Goal: Information Seeking & Learning: Compare options

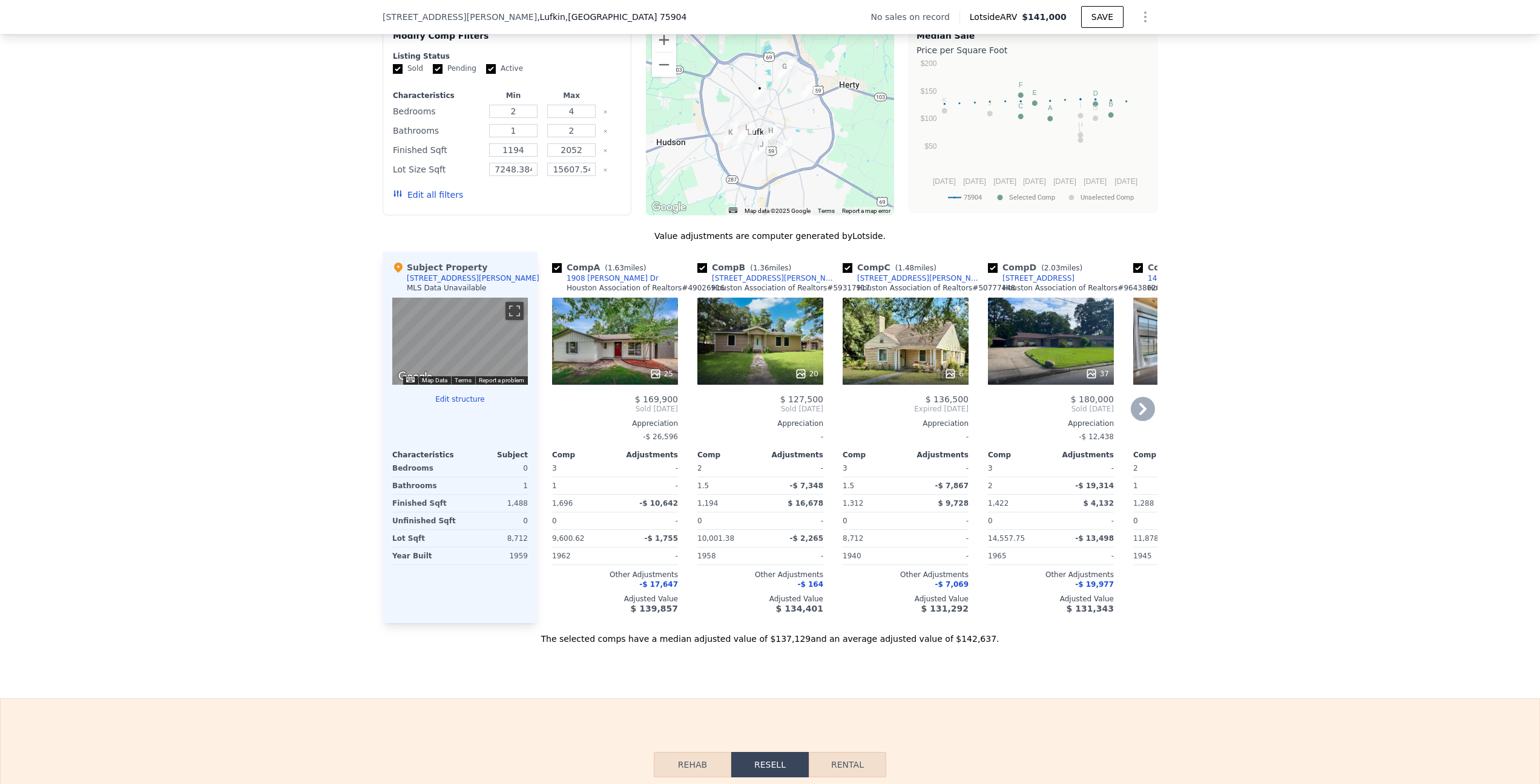
scroll to position [940, 0]
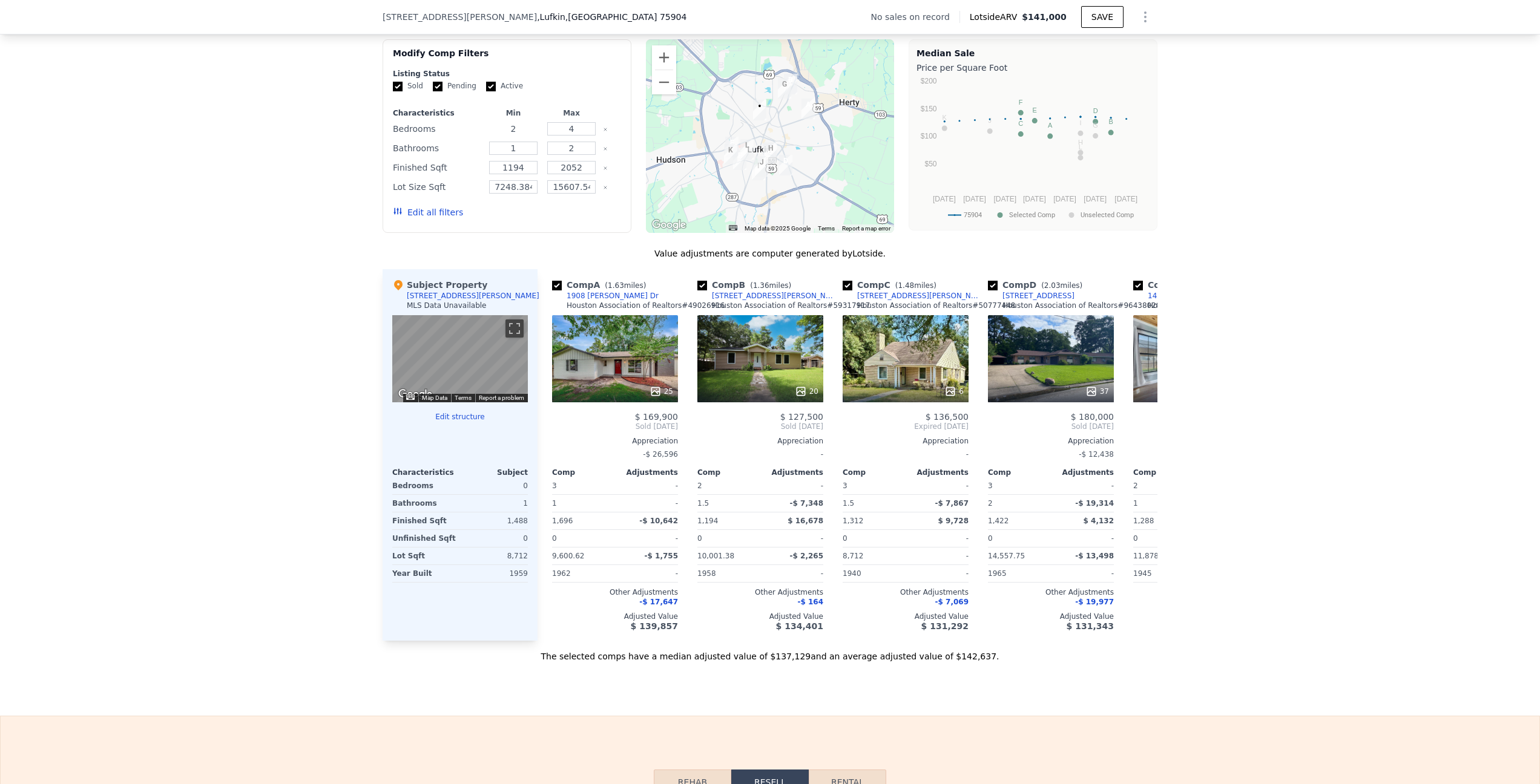
drag, startPoint x: 510, startPoint y: 139, endPoint x: 495, endPoint y: 139, distance: 15.0
click at [495, 136] on input "2" at bounding box center [513, 129] width 48 height 14
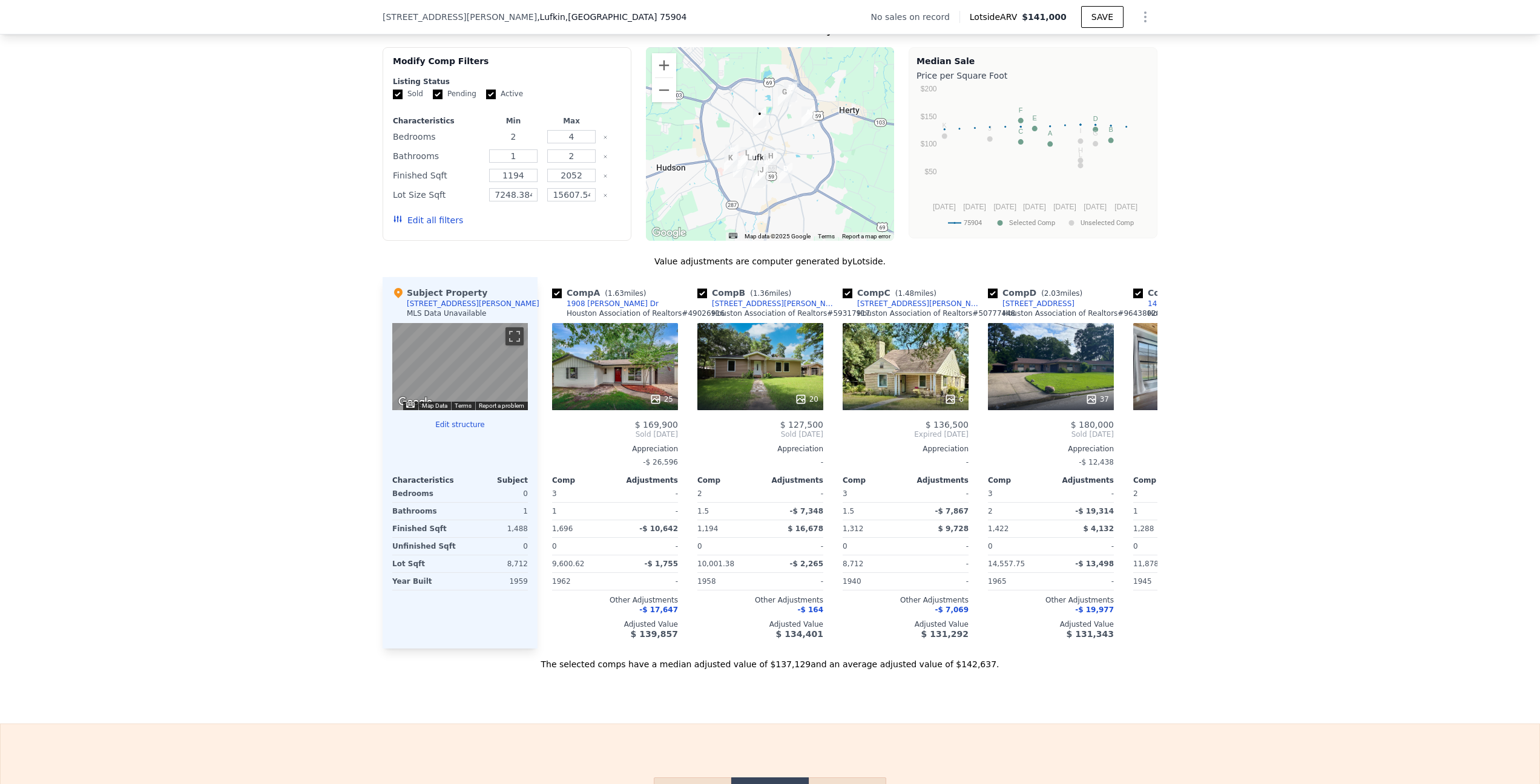
click at [512, 143] on input "2" at bounding box center [513, 136] width 48 height 14
click at [508, 143] on input "2" at bounding box center [513, 136] width 48 height 14
drag, startPoint x: 525, startPoint y: 184, endPoint x: 483, endPoint y: 184, distance: 42.0
click at [486, 184] on div "1194" at bounding box center [513, 176] width 53 height 17
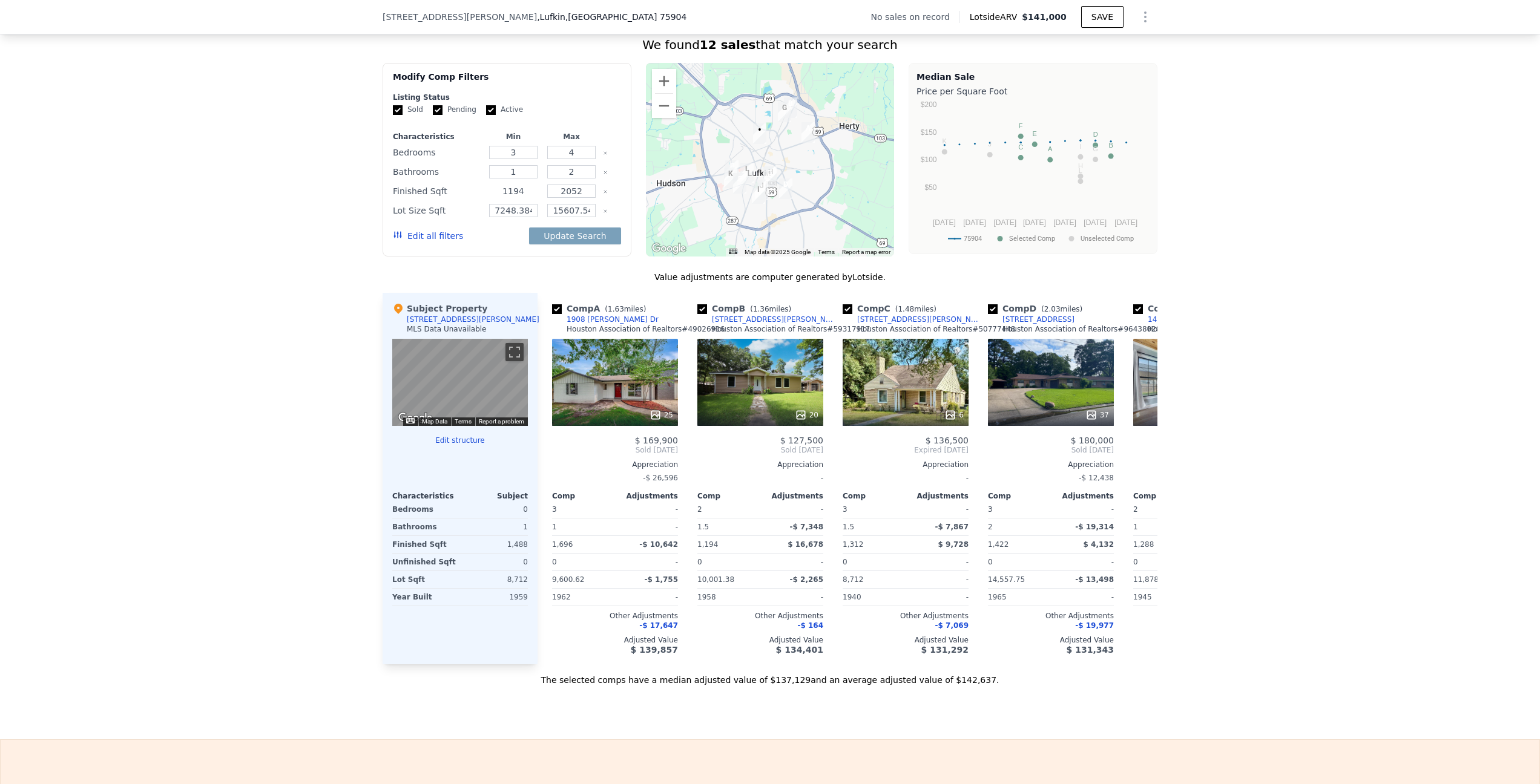
scroll to position [908, 0]
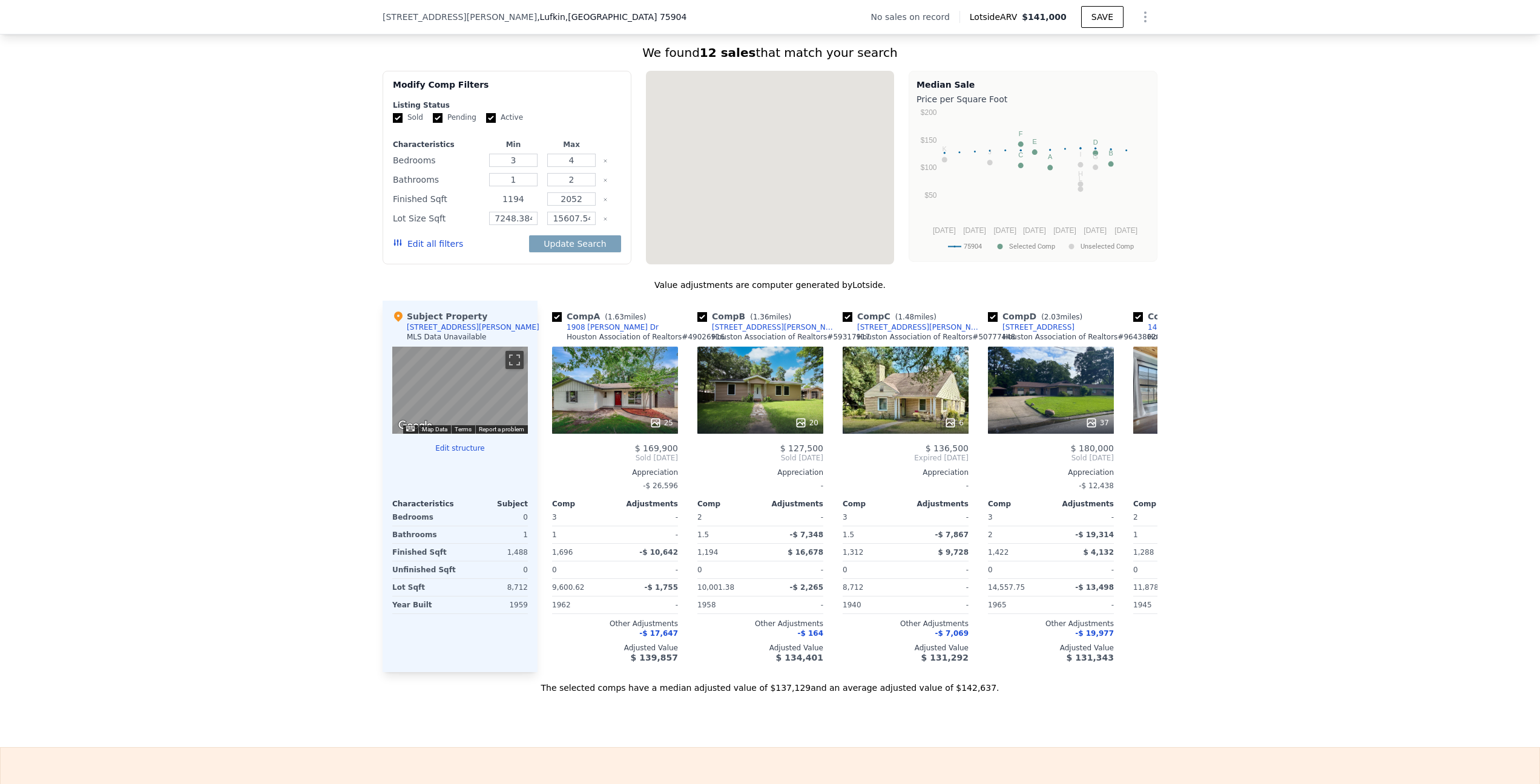
type input "2"
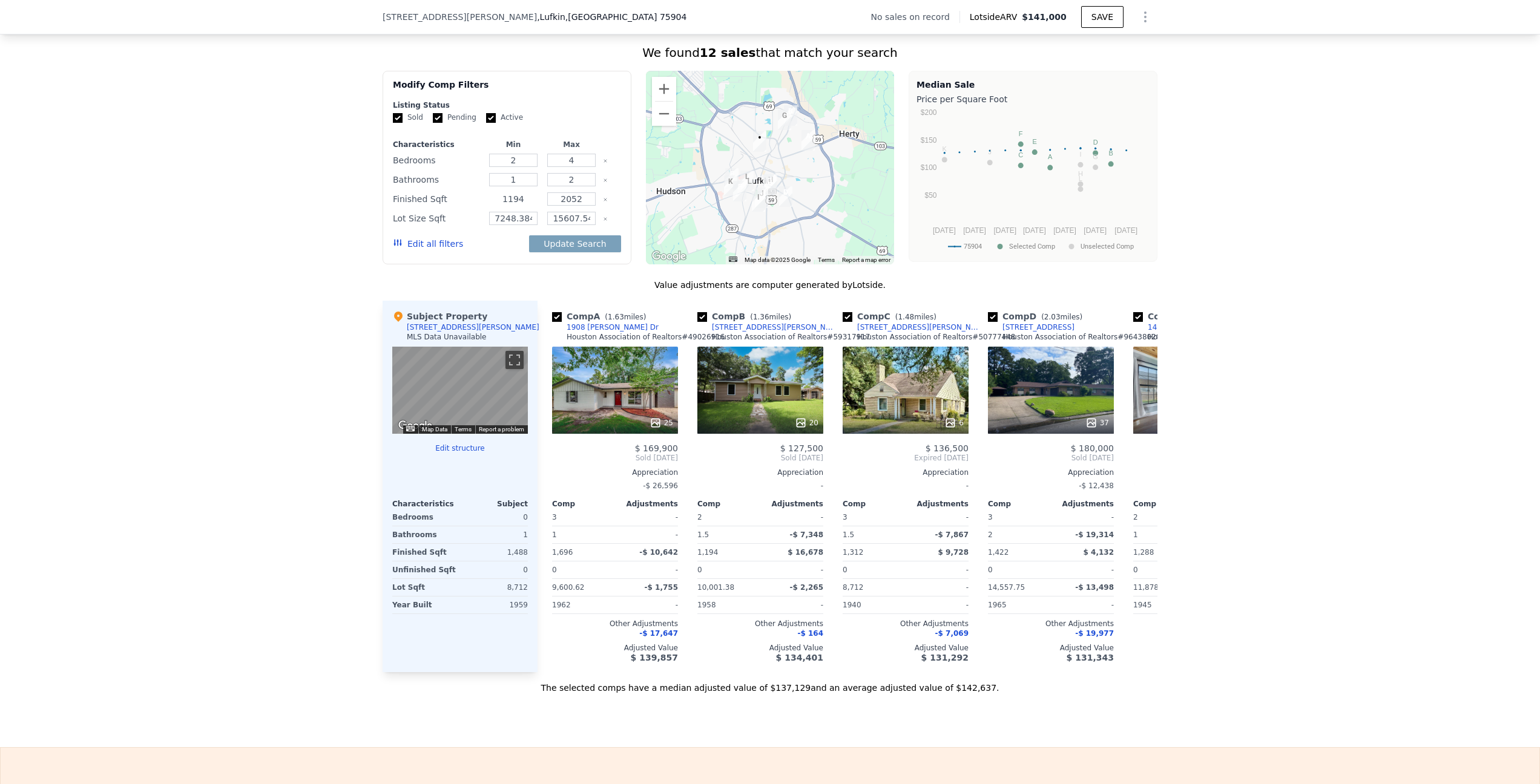
click at [521, 206] on input "1194" at bounding box center [513, 199] width 48 height 14
drag, startPoint x: 521, startPoint y: 209, endPoint x: 495, endPoint y: 209, distance: 26.0
click at [495, 206] on input "1194" at bounding box center [513, 199] width 48 height 14
type input "170"
type input "2200"
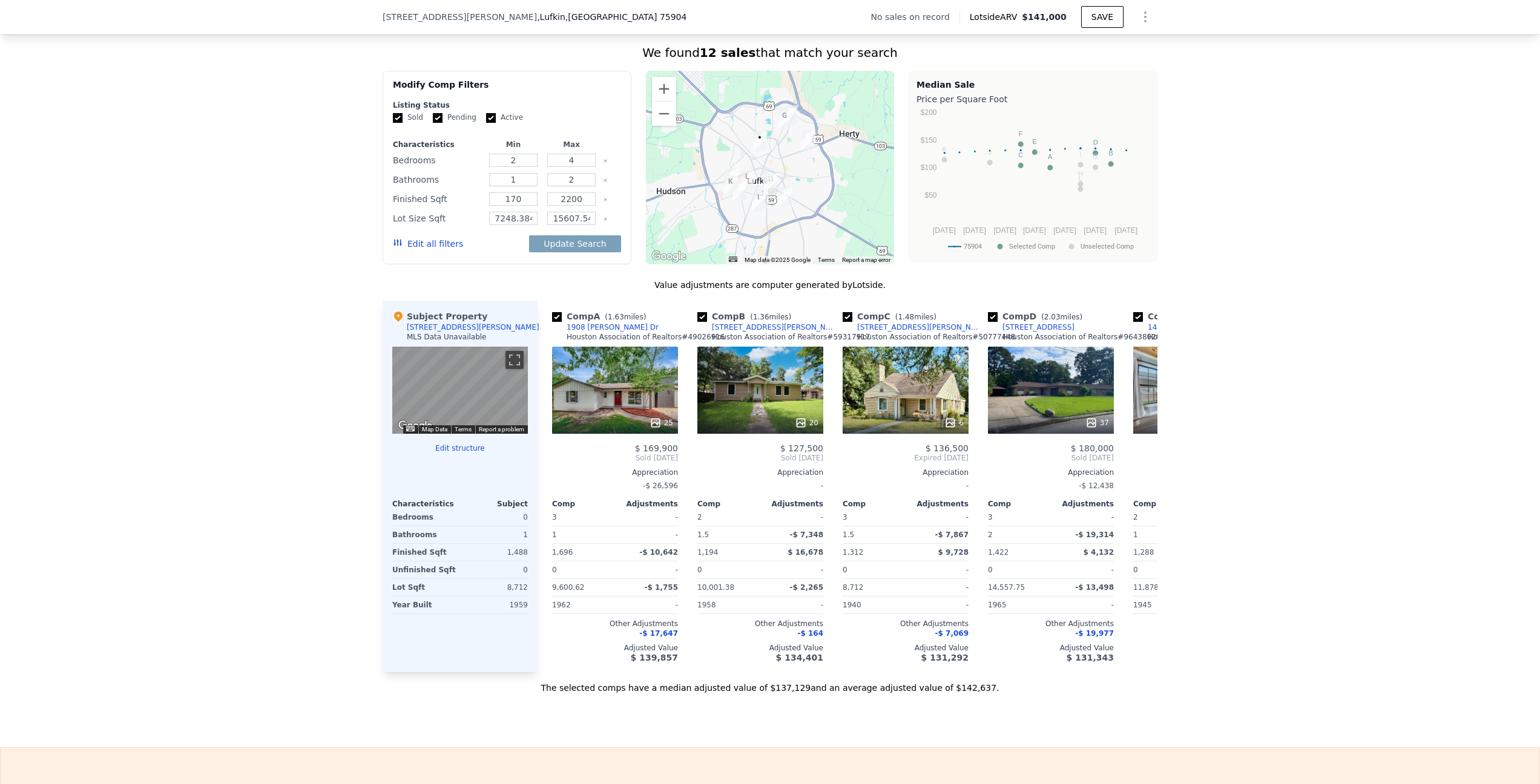
click at [604, 220] on icon "Clear" at bounding box center [605, 219] width 3 height 3
click at [588, 251] on button "Update Search" at bounding box center [574, 243] width 91 height 17
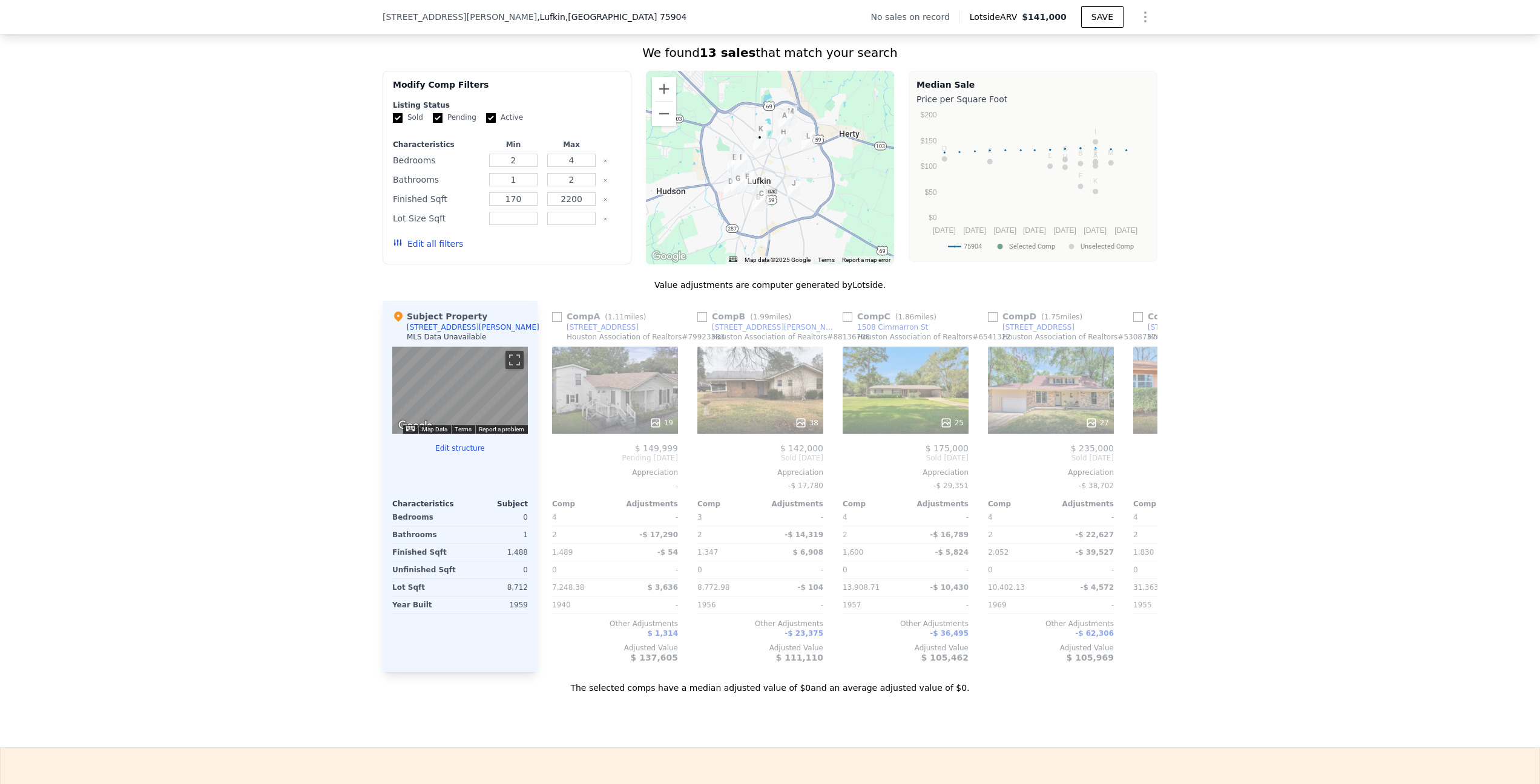
click at [453, 453] on button "Edit structure" at bounding box center [460, 448] width 136 height 10
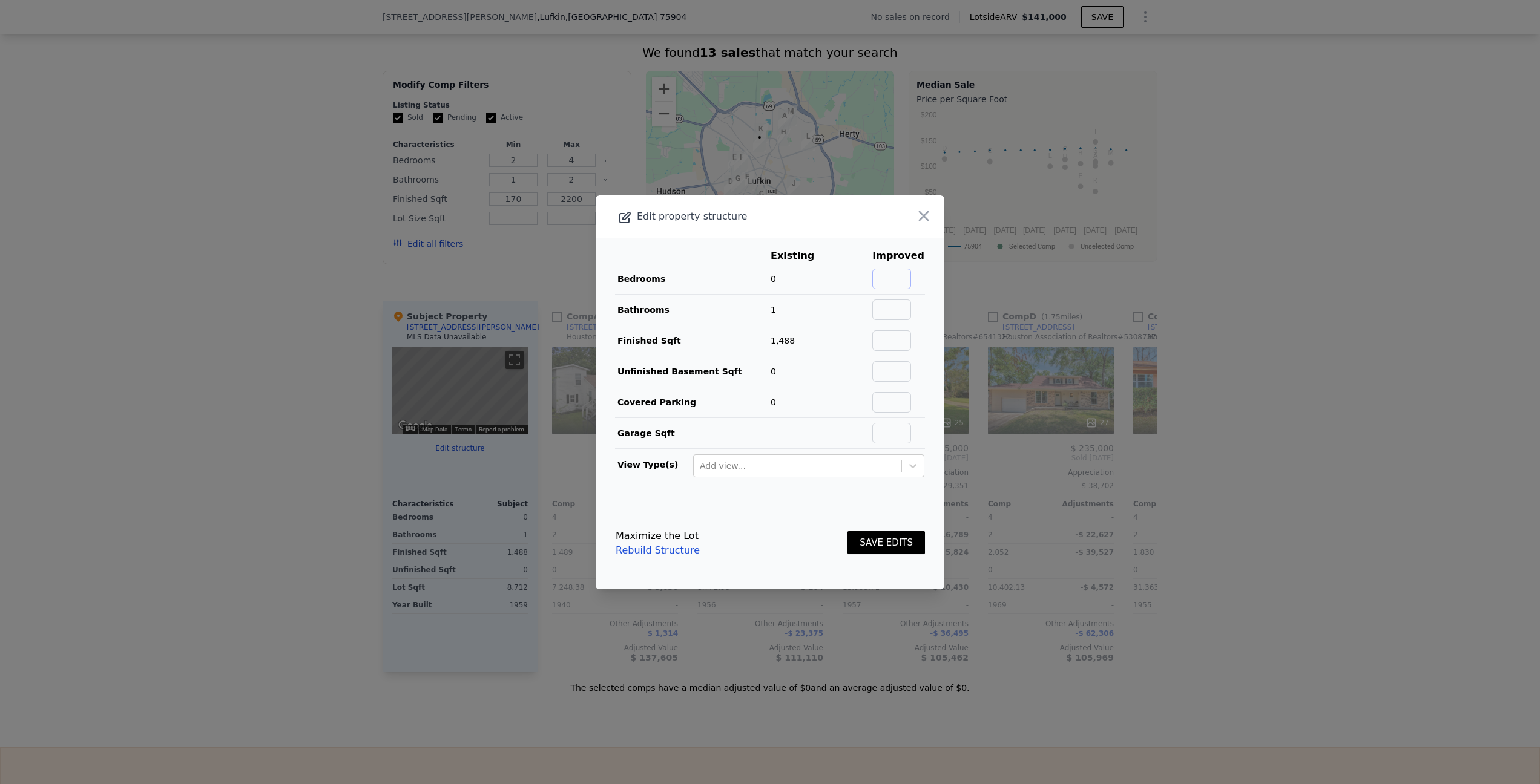
click at [889, 274] on input "text" at bounding box center [891, 279] width 39 height 21
type input "3"
type input "1.5"
type input "2000"
click at [889, 547] on button "SAVE EDITS" at bounding box center [886, 543] width 78 height 24
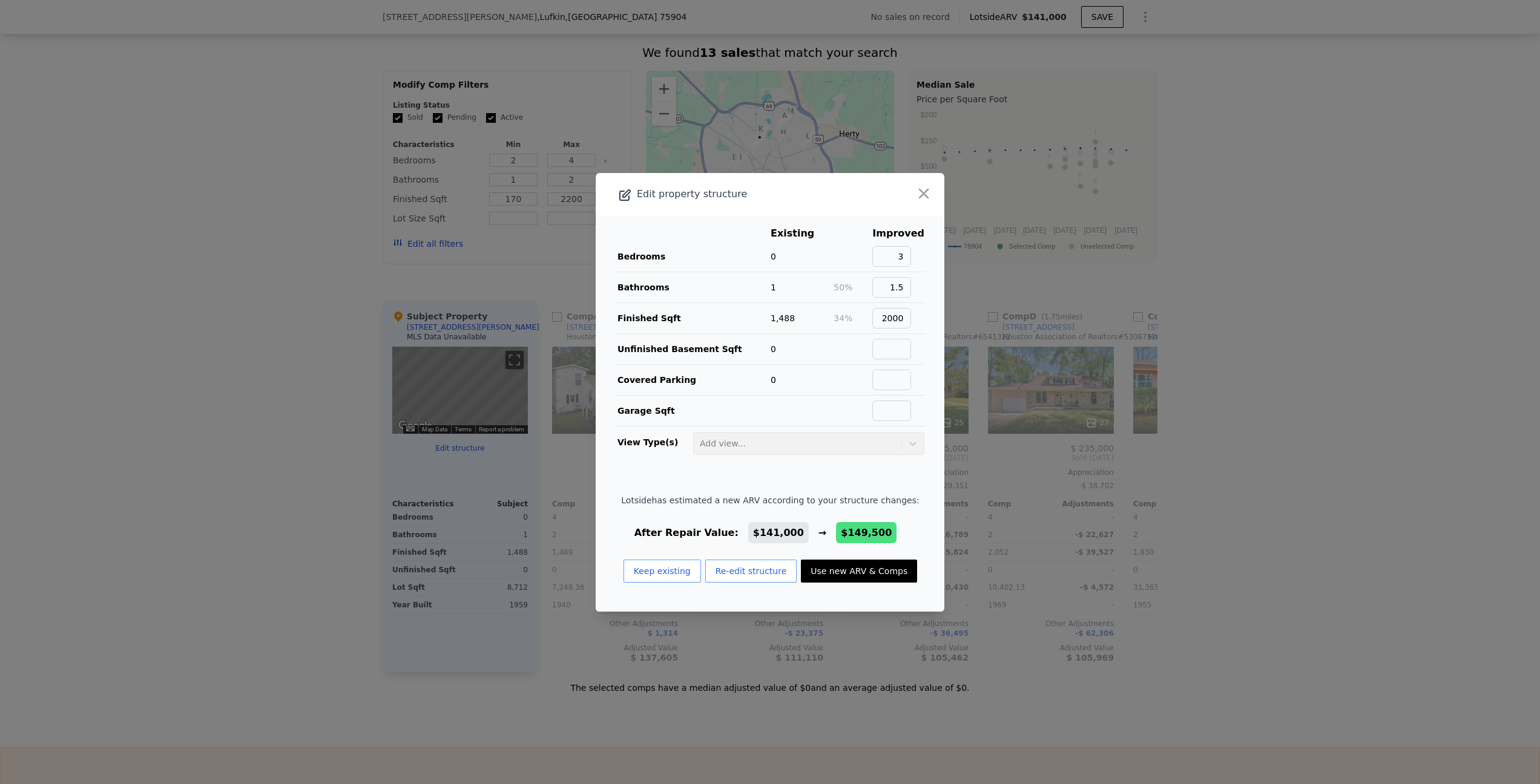
click at [853, 576] on button "Use new ARV & Comps" at bounding box center [859, 572] width 116 height 23
checkbox input "true"
type input "$ 149,500"
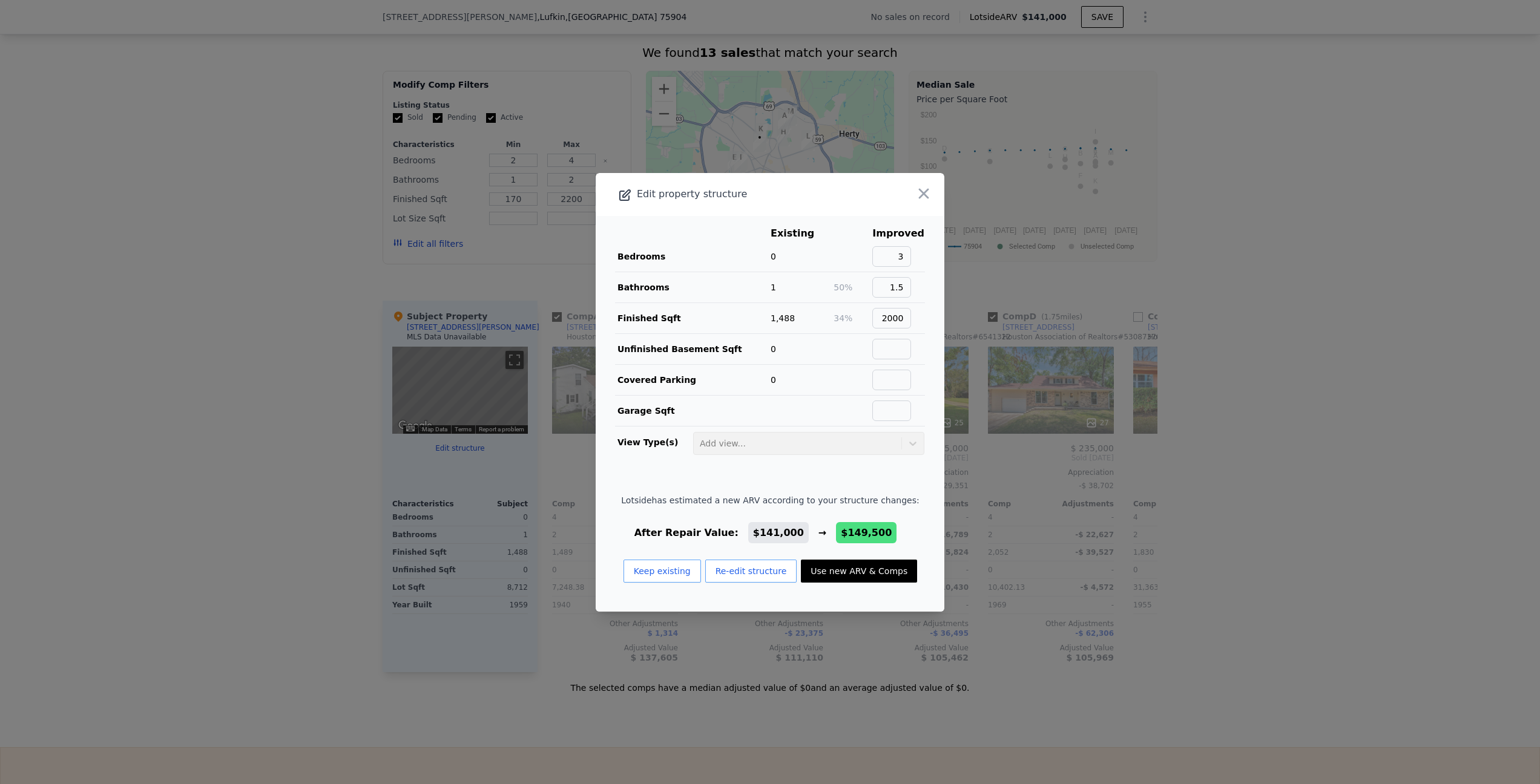
checkbox input "true"
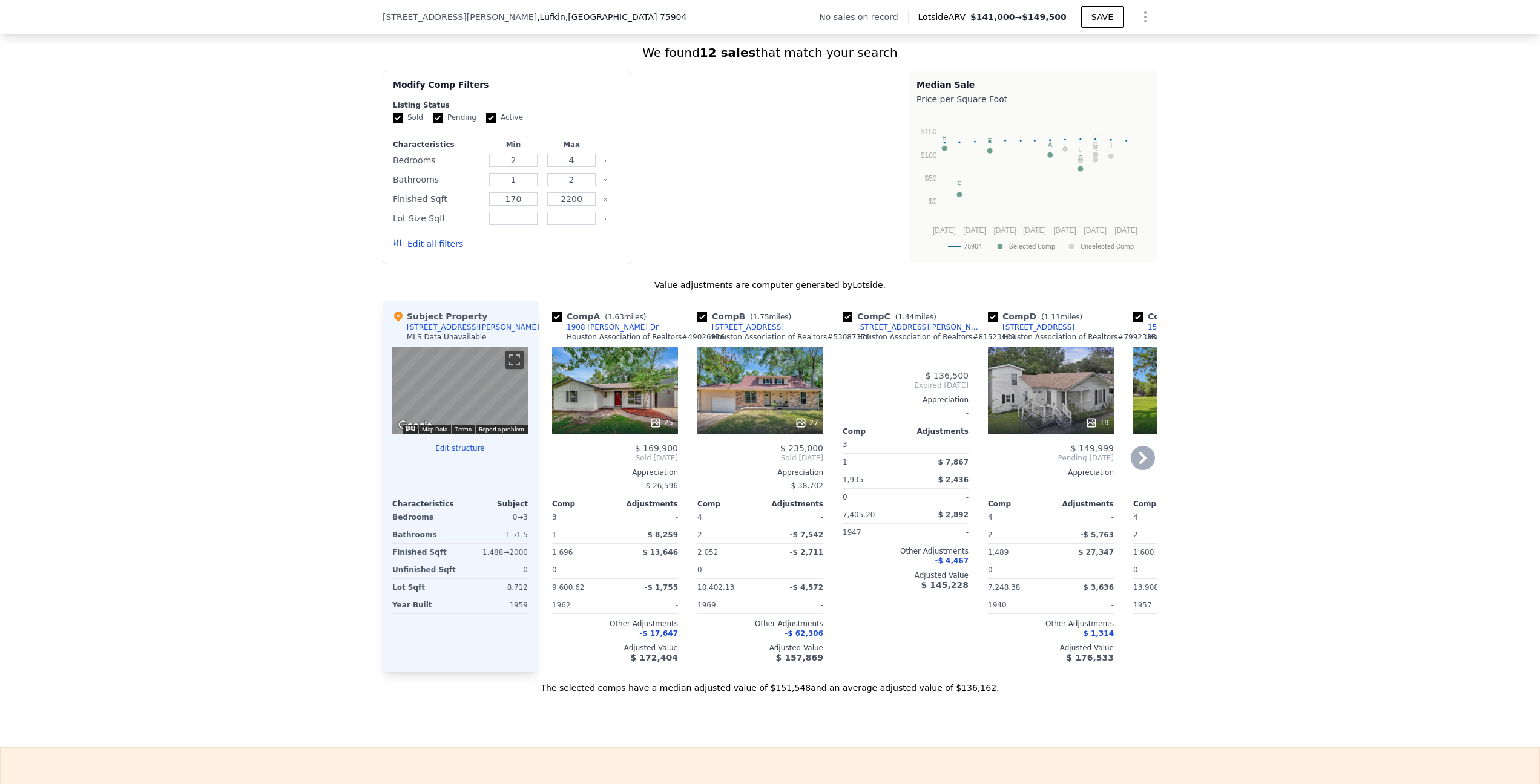
type input "3"
type input "4"
type input "1445"
type input "2221"
type input "5227.2"
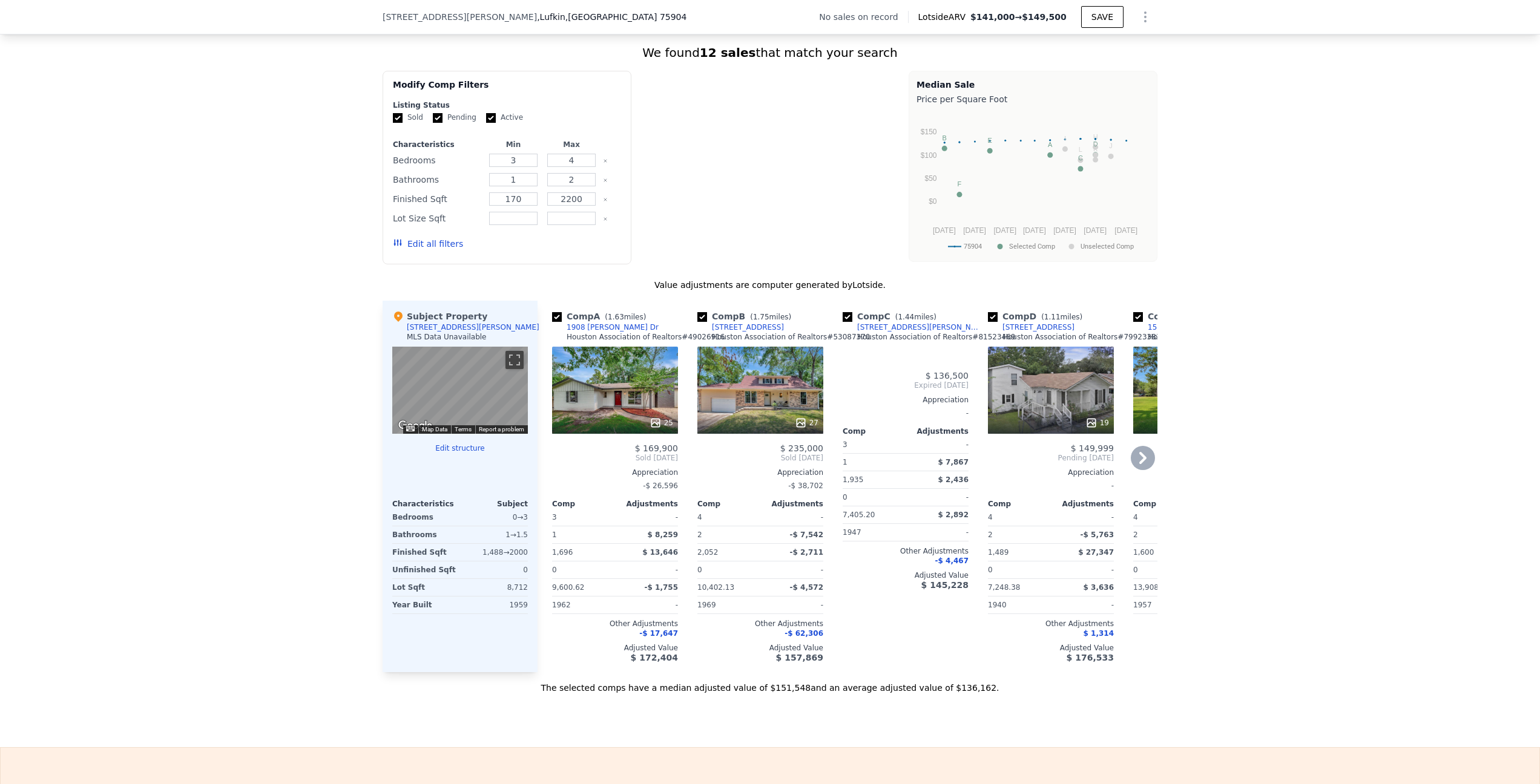
type input "14853.960000000001"
type input "$ 38,034"
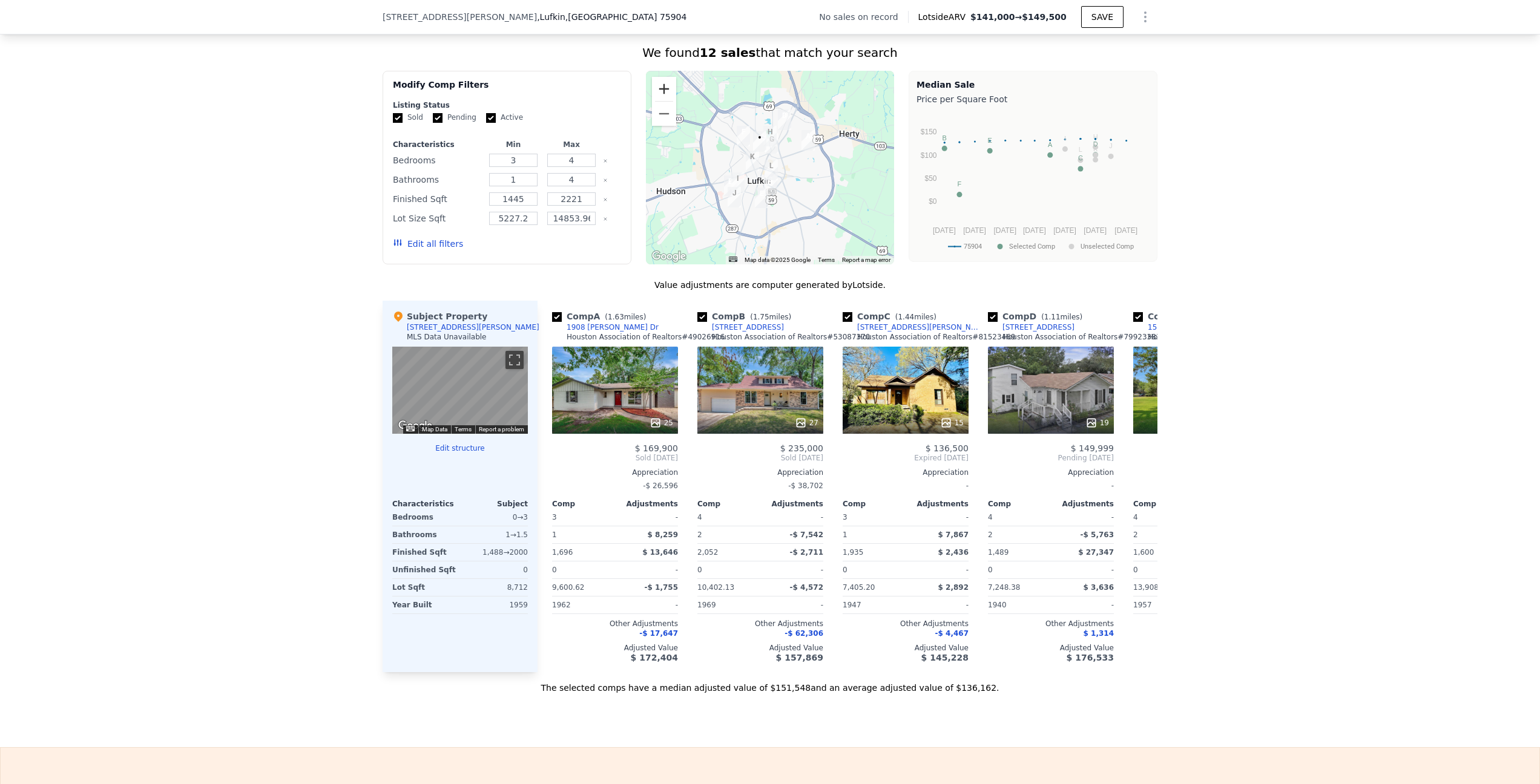
click at [660, 95] on button "Zoom in" at bounding box center [663, 88] width 24 height 24
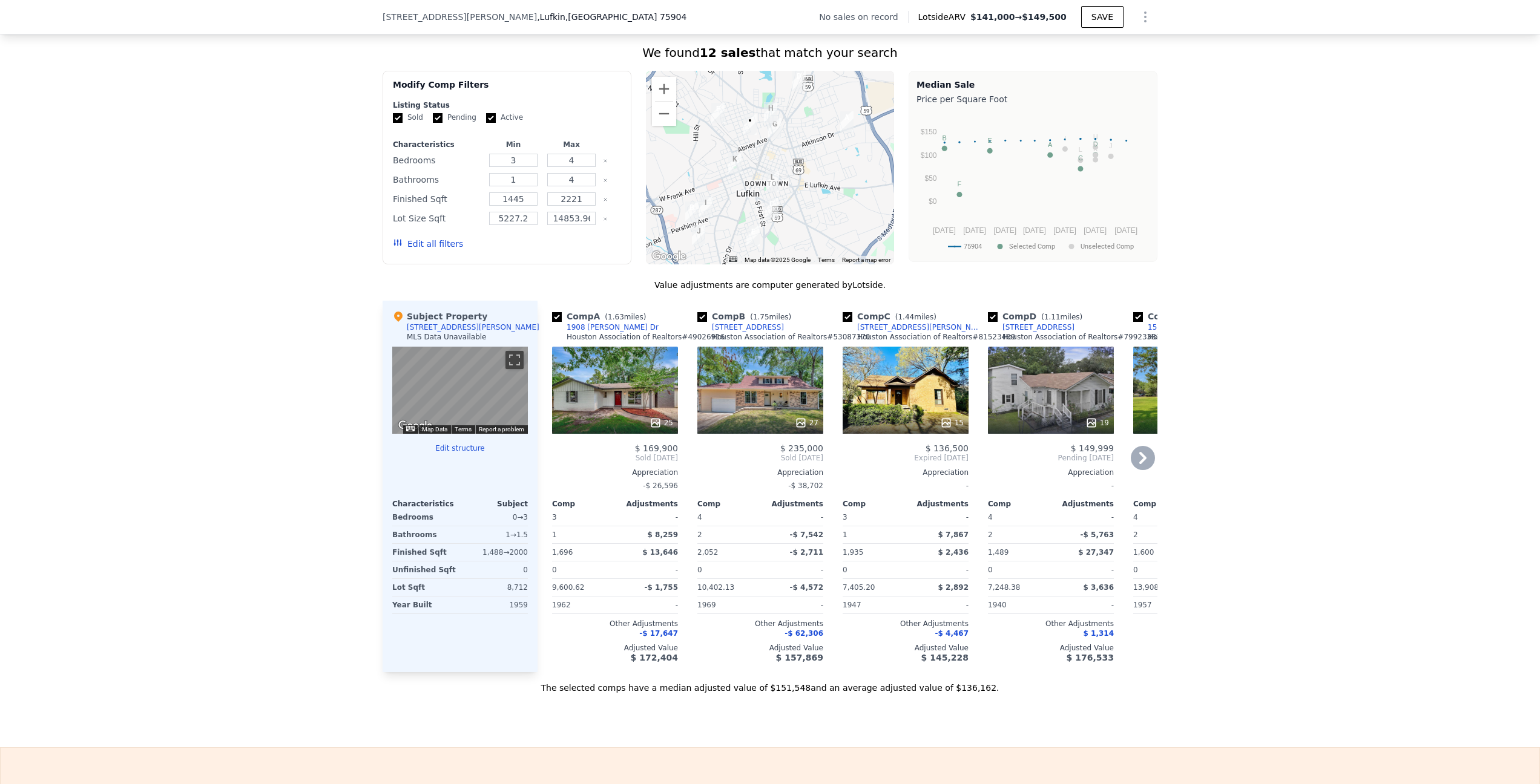
click at [640, 398] on div "25" at bounding box center [615, 390] width 126 height 87
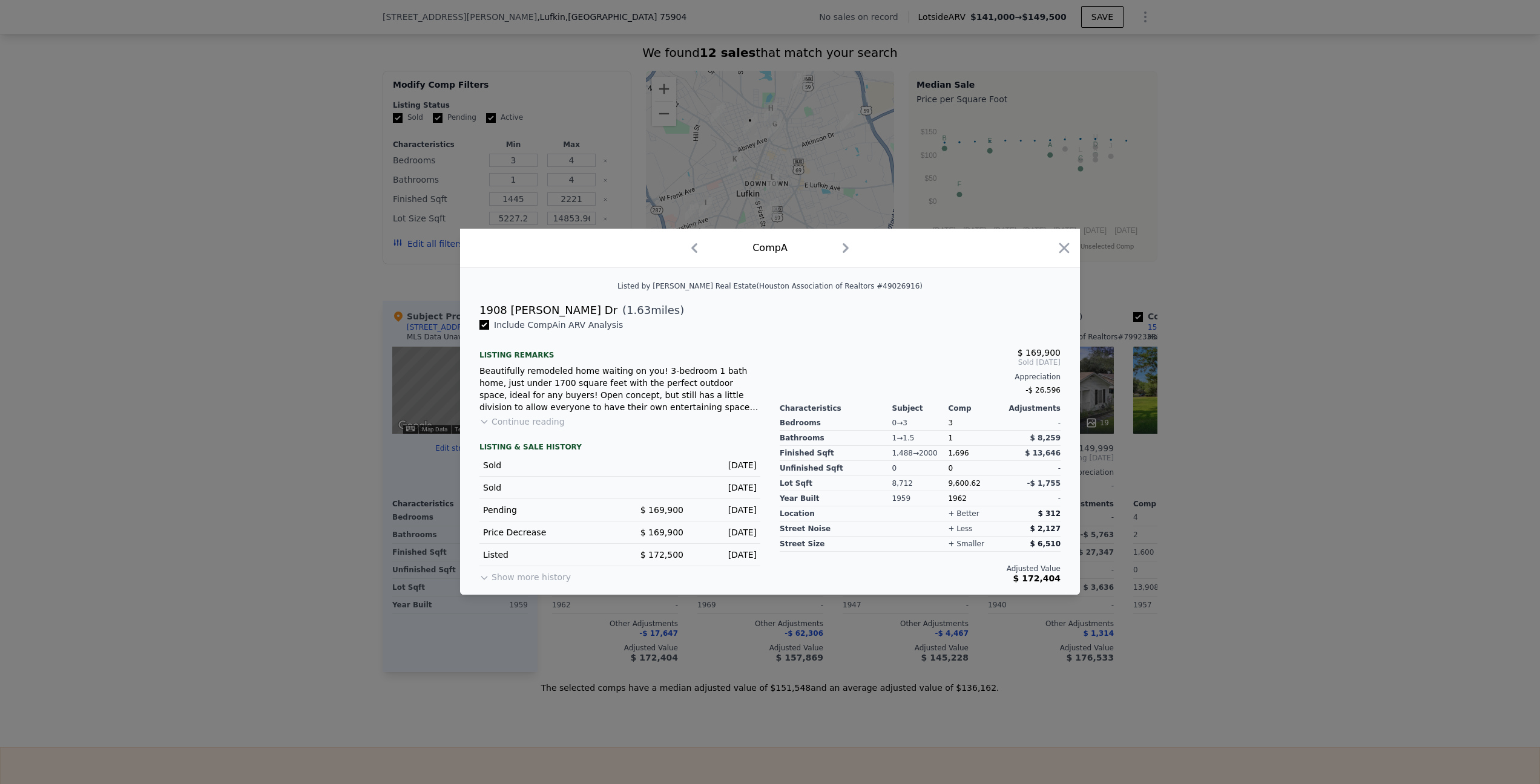
click at [1074, 243] on div "Comp A" at bounding box center [769, 248] width 619 height 39
click at [1061, 247] on icon "button" at bounding box center [1064, 248] width 17 height 17
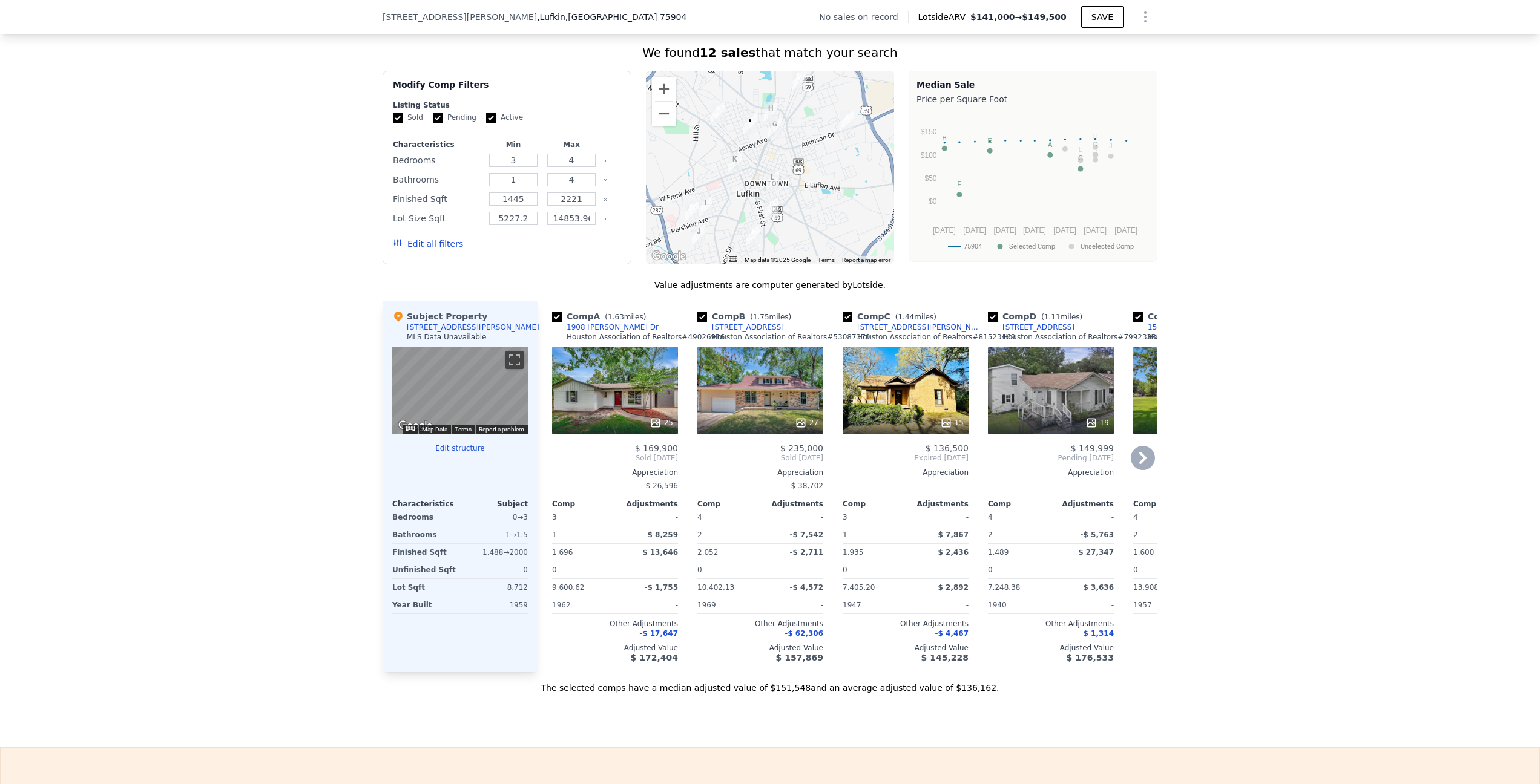
click at [651, 388] on div "25" at bounding box center [615, 390] width 126 height 87
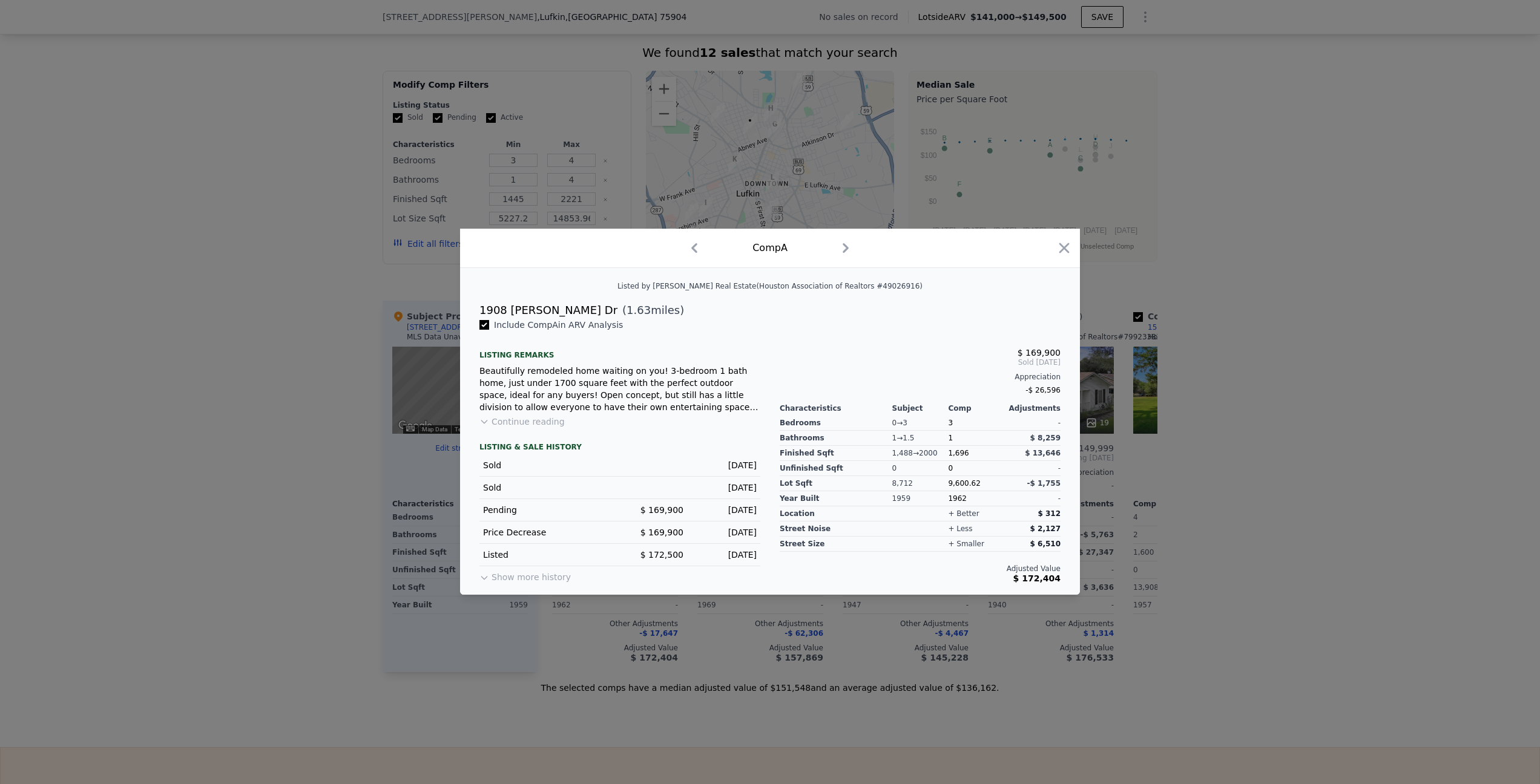
click at [847, 245] on icon "button" at bounding box center [846, 248] width 19 height 19
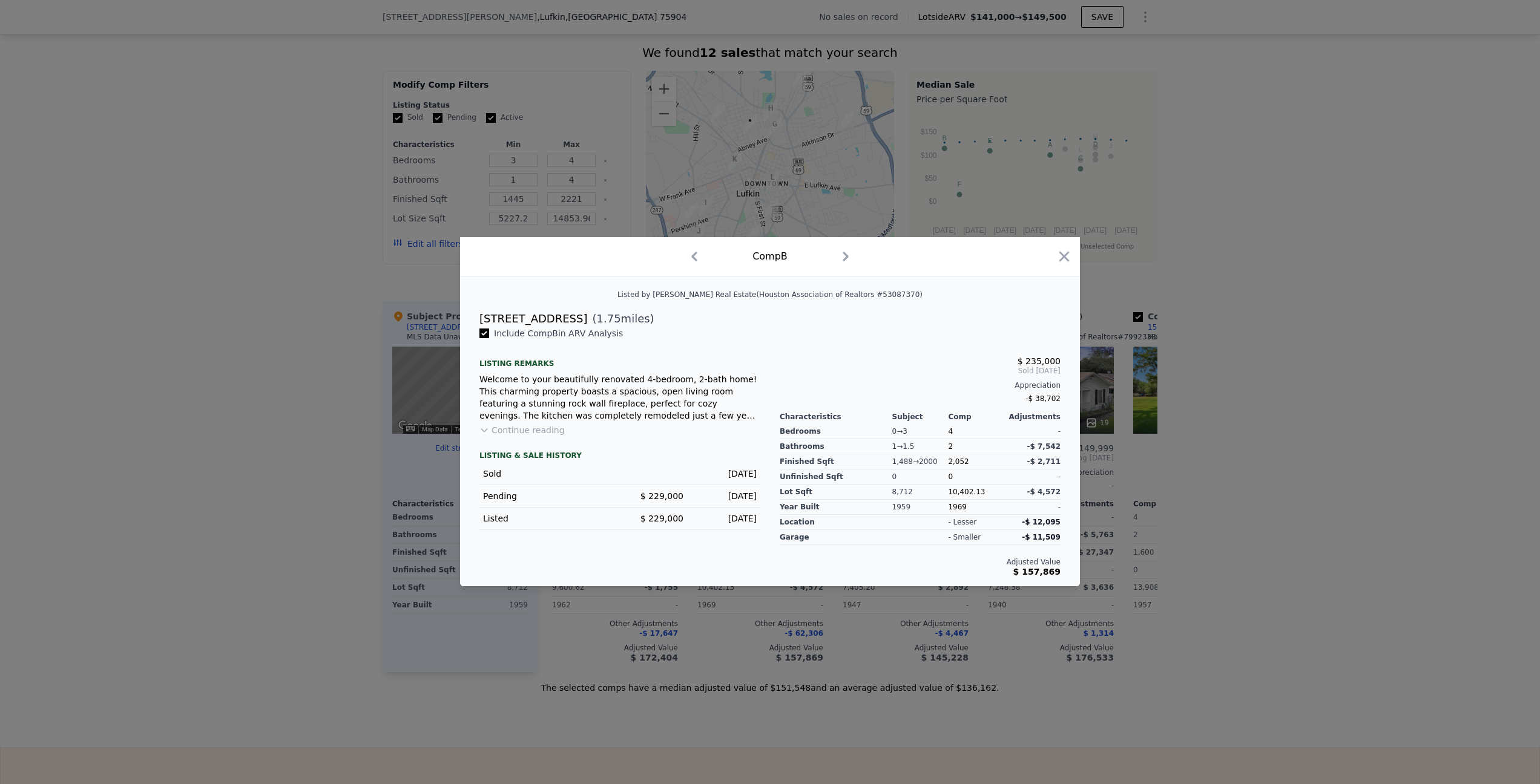
click at [692, 256] on icon "button" at bounding box center [694, 256] width 6 height 10
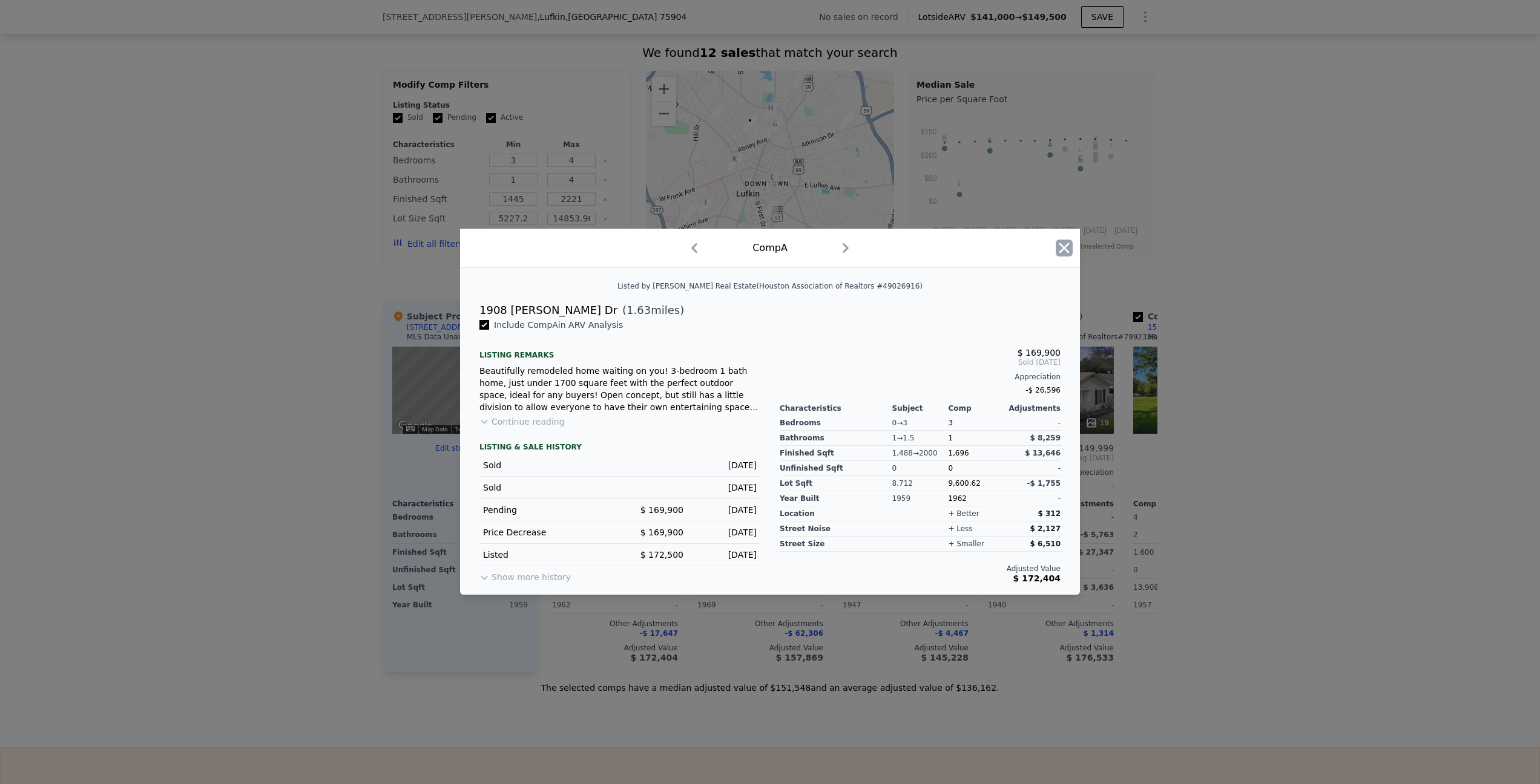
click at [1070, 253] on icon "button" at bounding box center [1064, 248] width 17 height 17
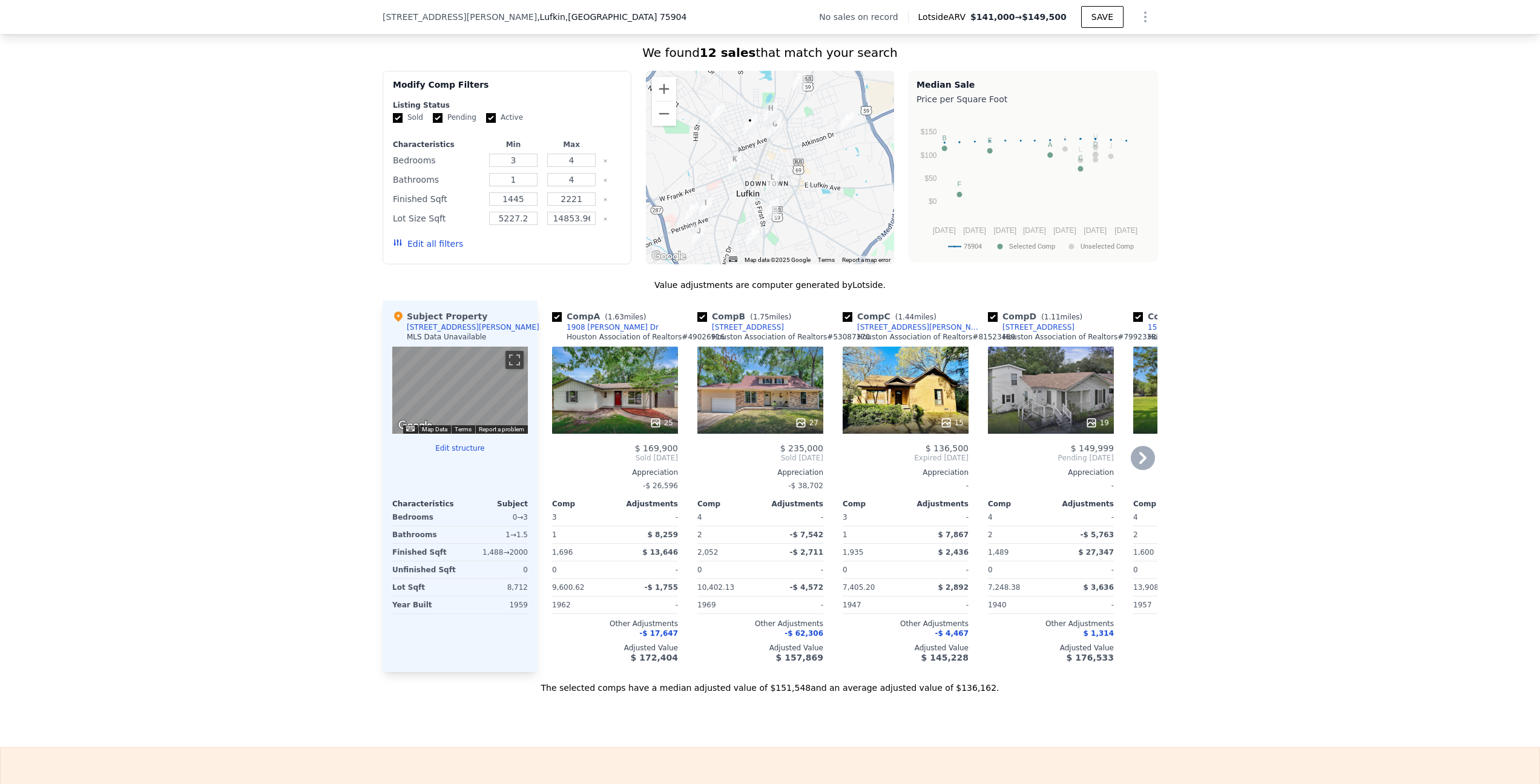
click at [683, 407] on div "Comp A ( 1.63 miles) 1908 [PERSON_NAME] [PERSON_NAME] Association of Realtors #…" at bounding box center [847, 486] width 619 height 371
click at [649, 402] on div "25" at bounding box center [615, 390] width 126 height 87
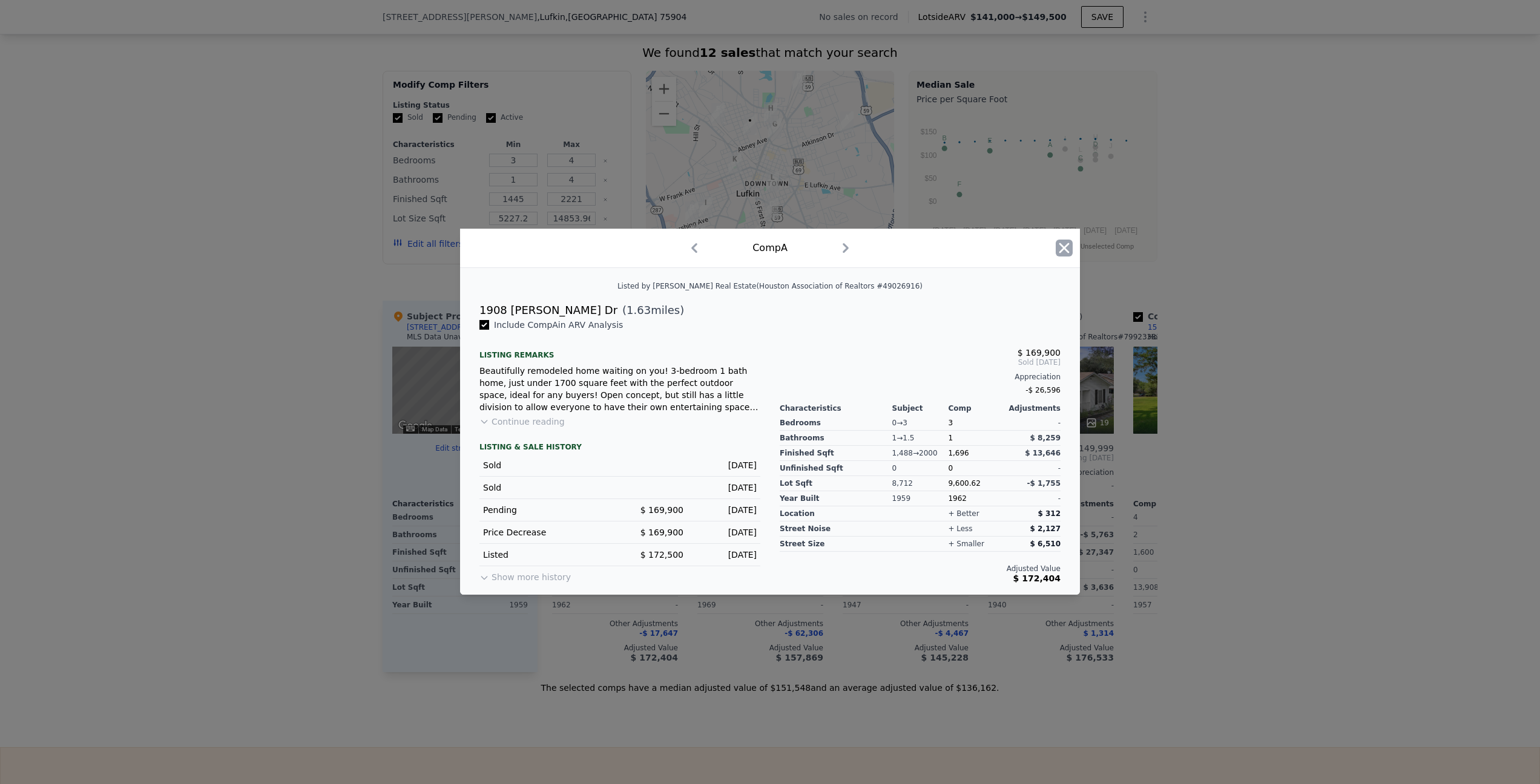
click at [1066, 251] on icon "button" at bounding box center [1065, 249] width 10 height 10
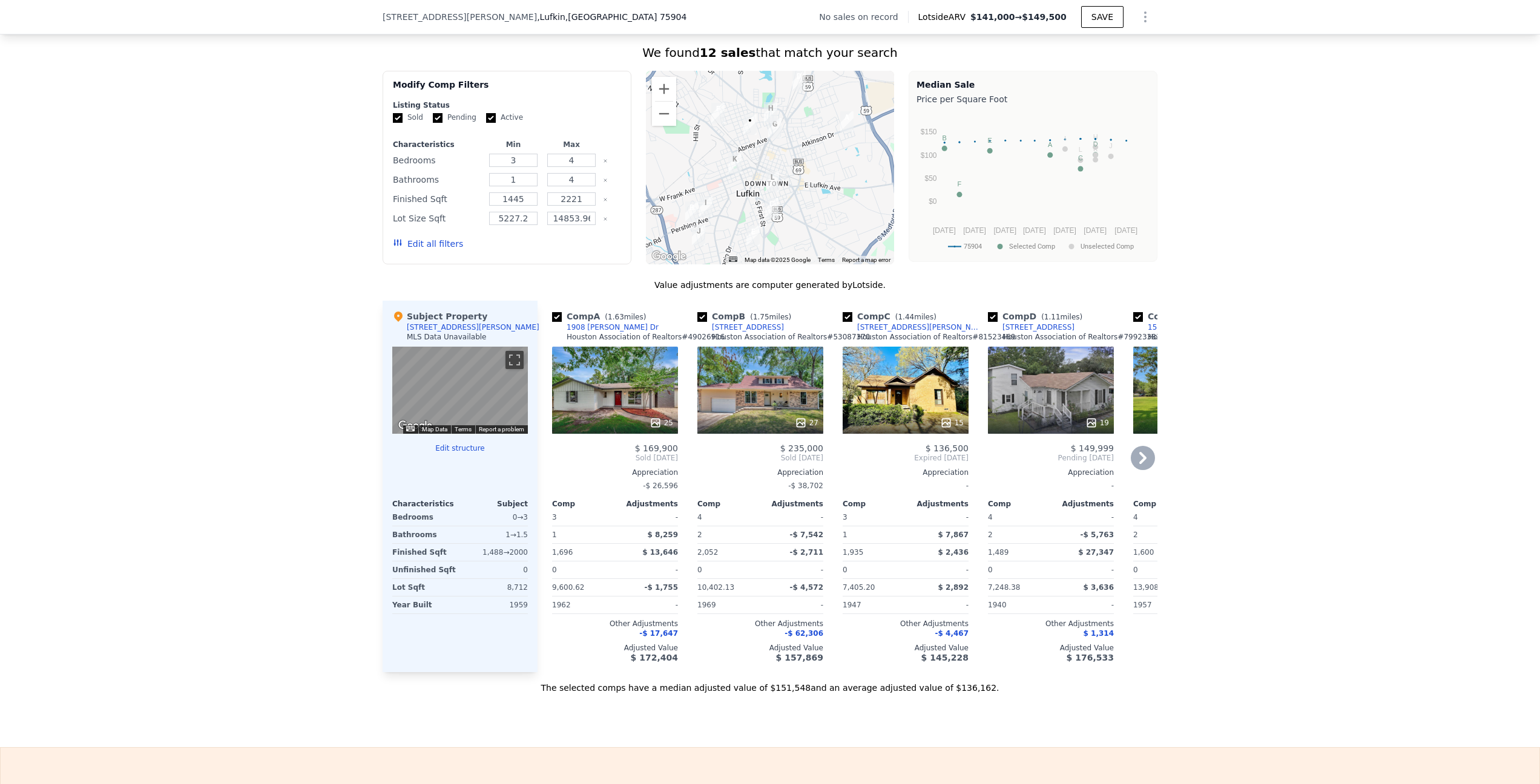
click at [680, 446] on div "Comp A ( 1.63 miles) 1908 [PERSON_NAME] [PERSON_NAME] Association of Realtors #…" at bounding box center [847, 486] width 619 height 371
click at [771, 409] on div "27" at bounding box center [760, 390] width 126 height 87
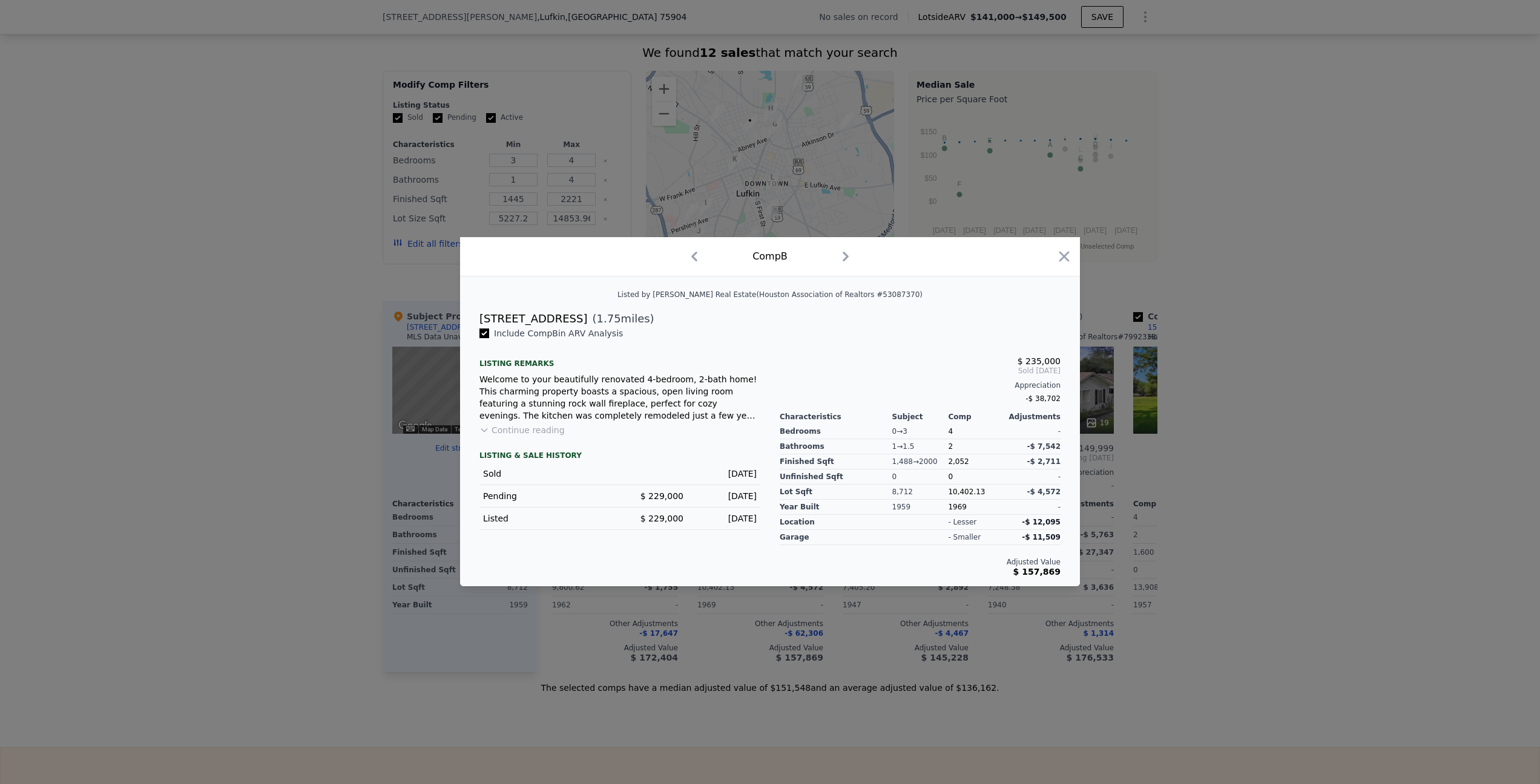
click at [884, 314] on div "[STREET_ADDRESS] ( 1.75 miles)" at bounding box center [769, 319] width 600 height 17
click at [1061, 256] on icon "button" at bounding box center [1064, 256] width 17 height 17
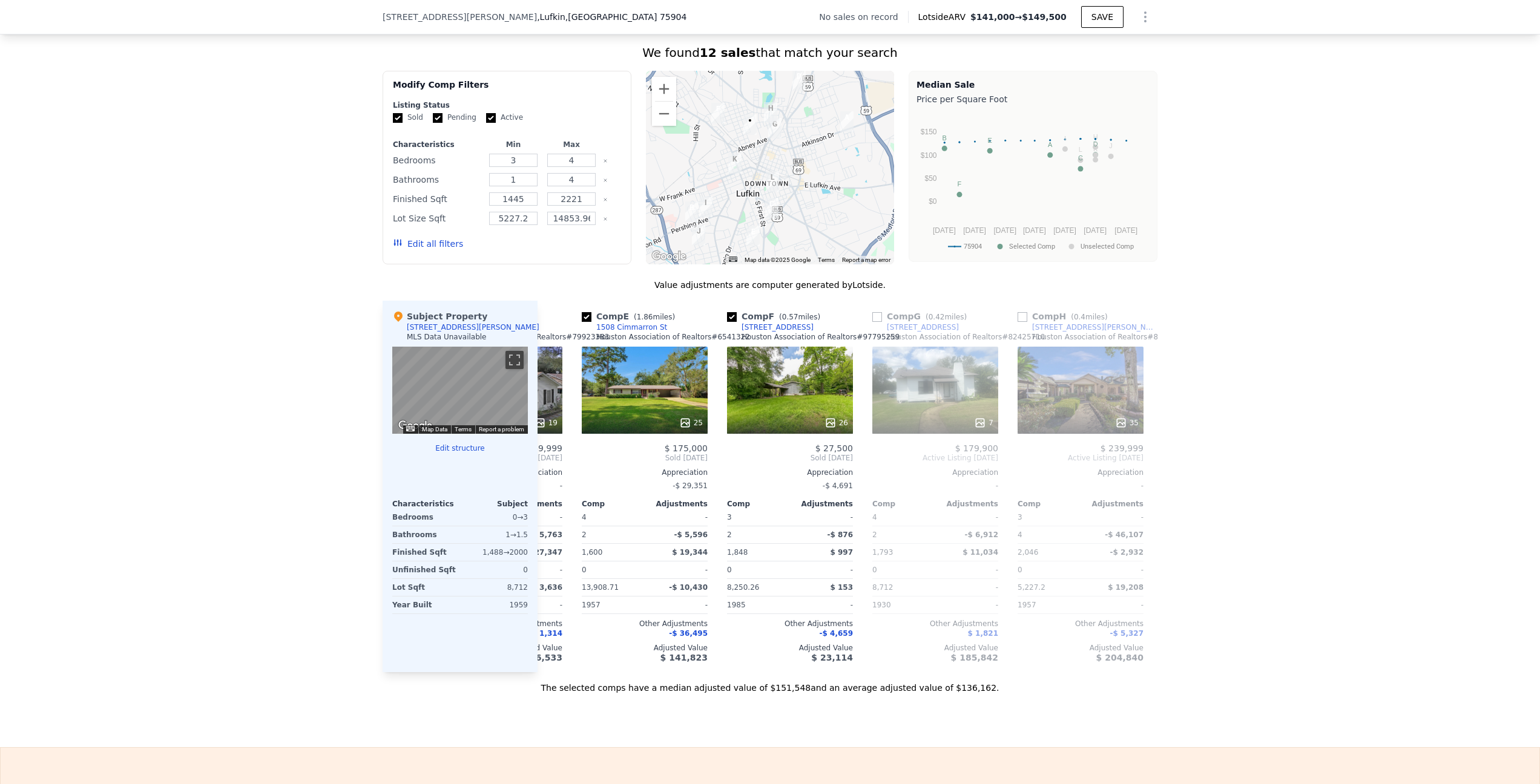
scroll to position [0, 570]
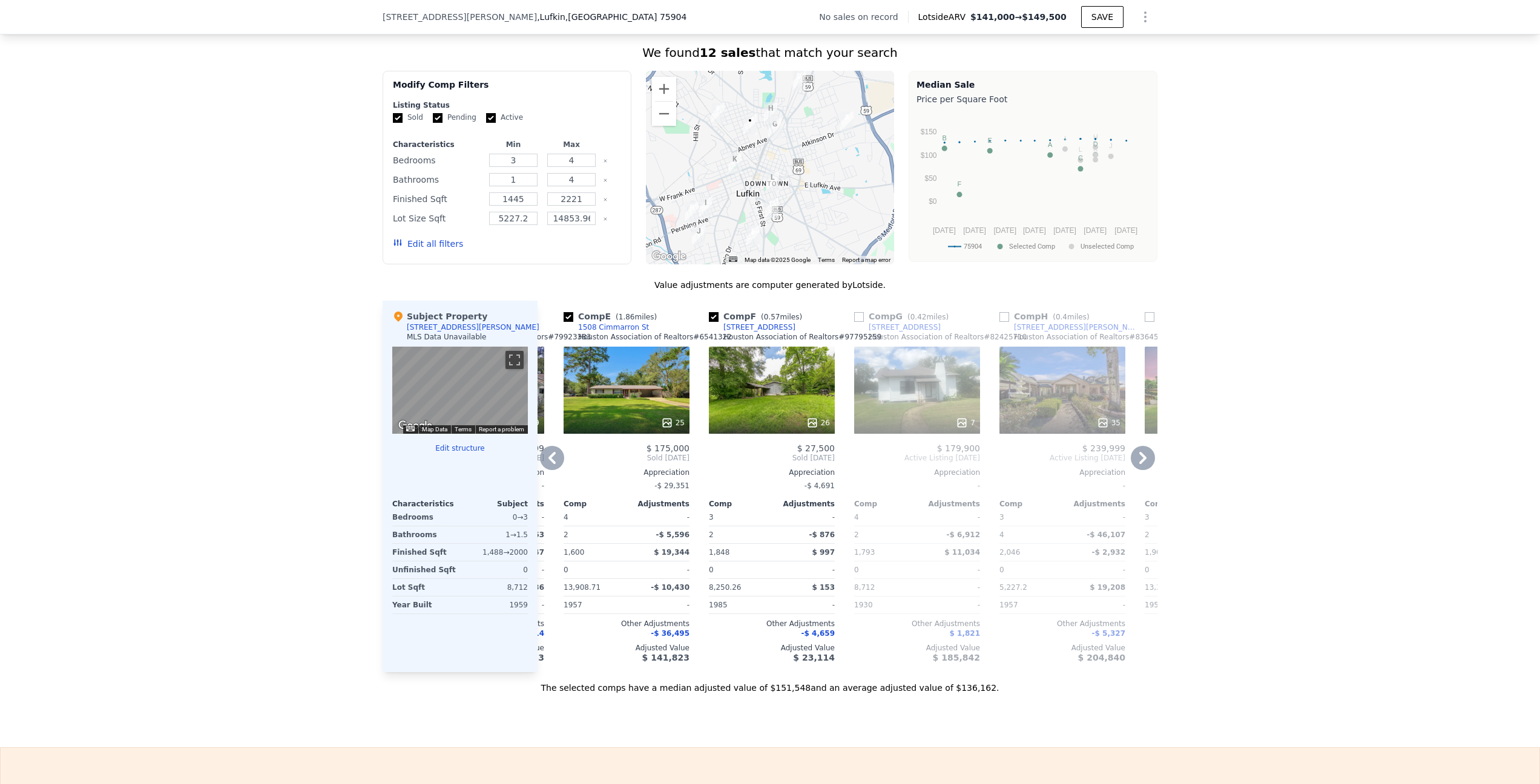
click at [812, 413] on div "26" at bounding box center [771, 390] width 126 height 87
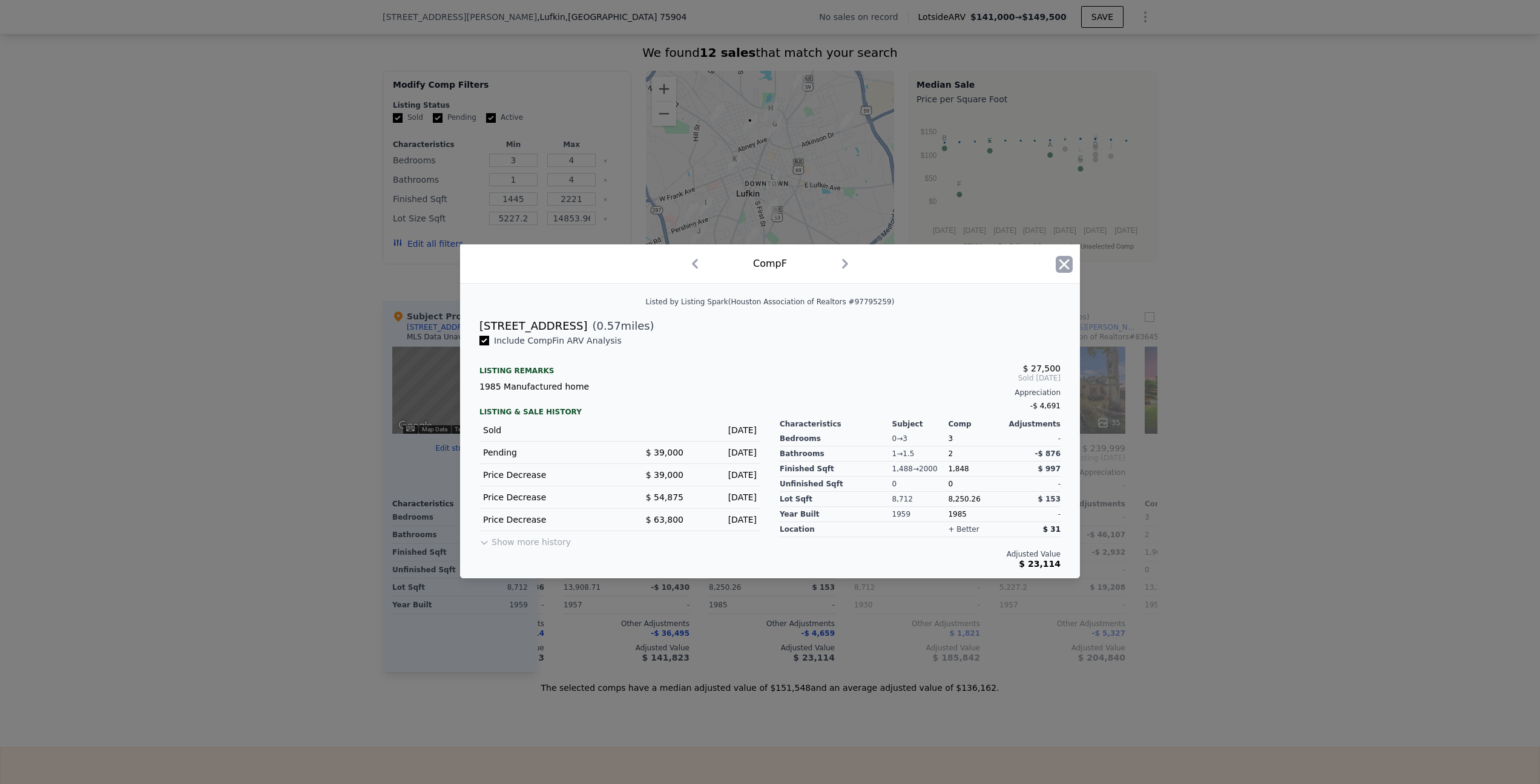
click at [1062, 263] on icon "button" at bounding box center [1065, 264] width 10 height 10
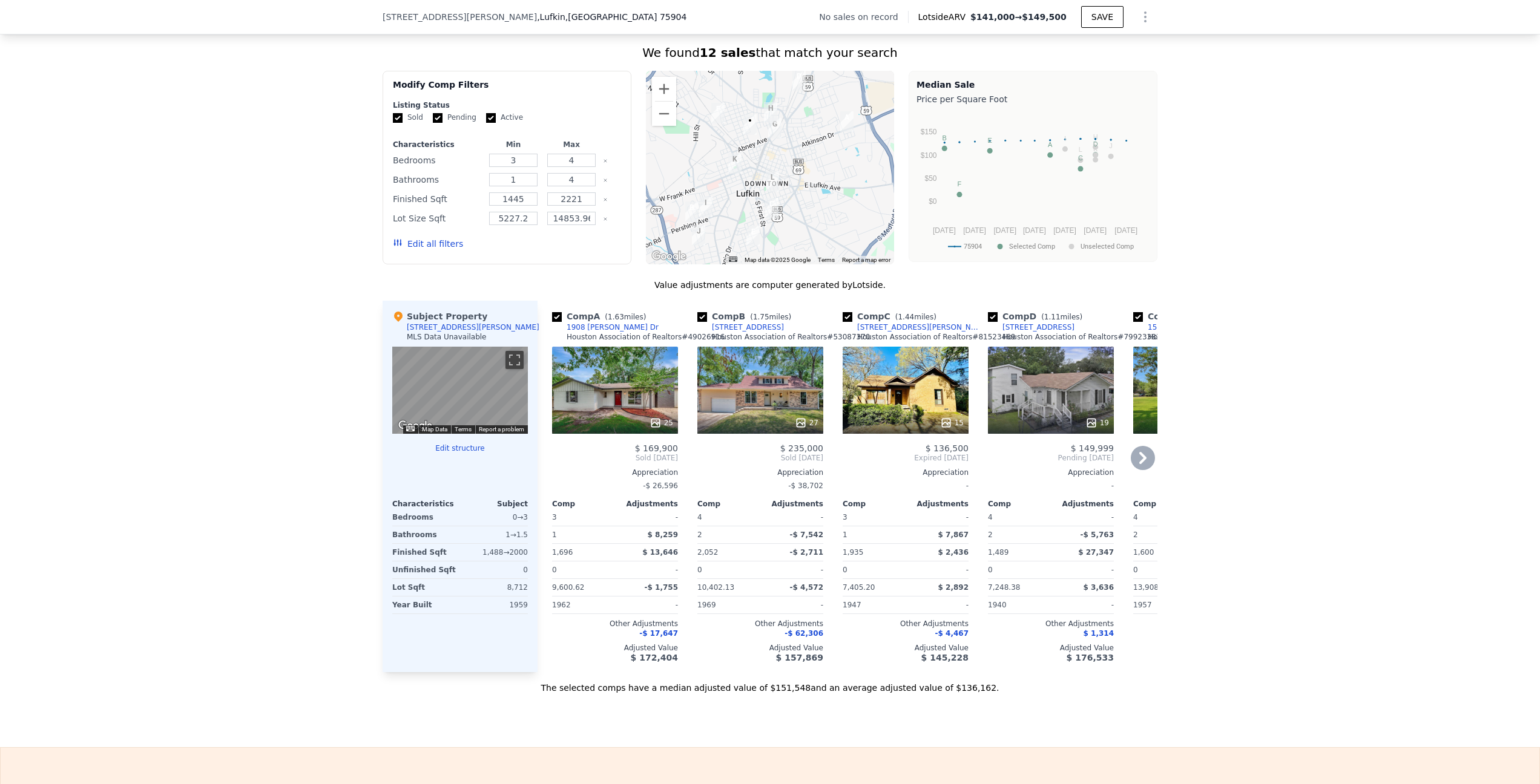
click at [619, 429] on div "25" at bounding box center [615, 423] width 116 height 12
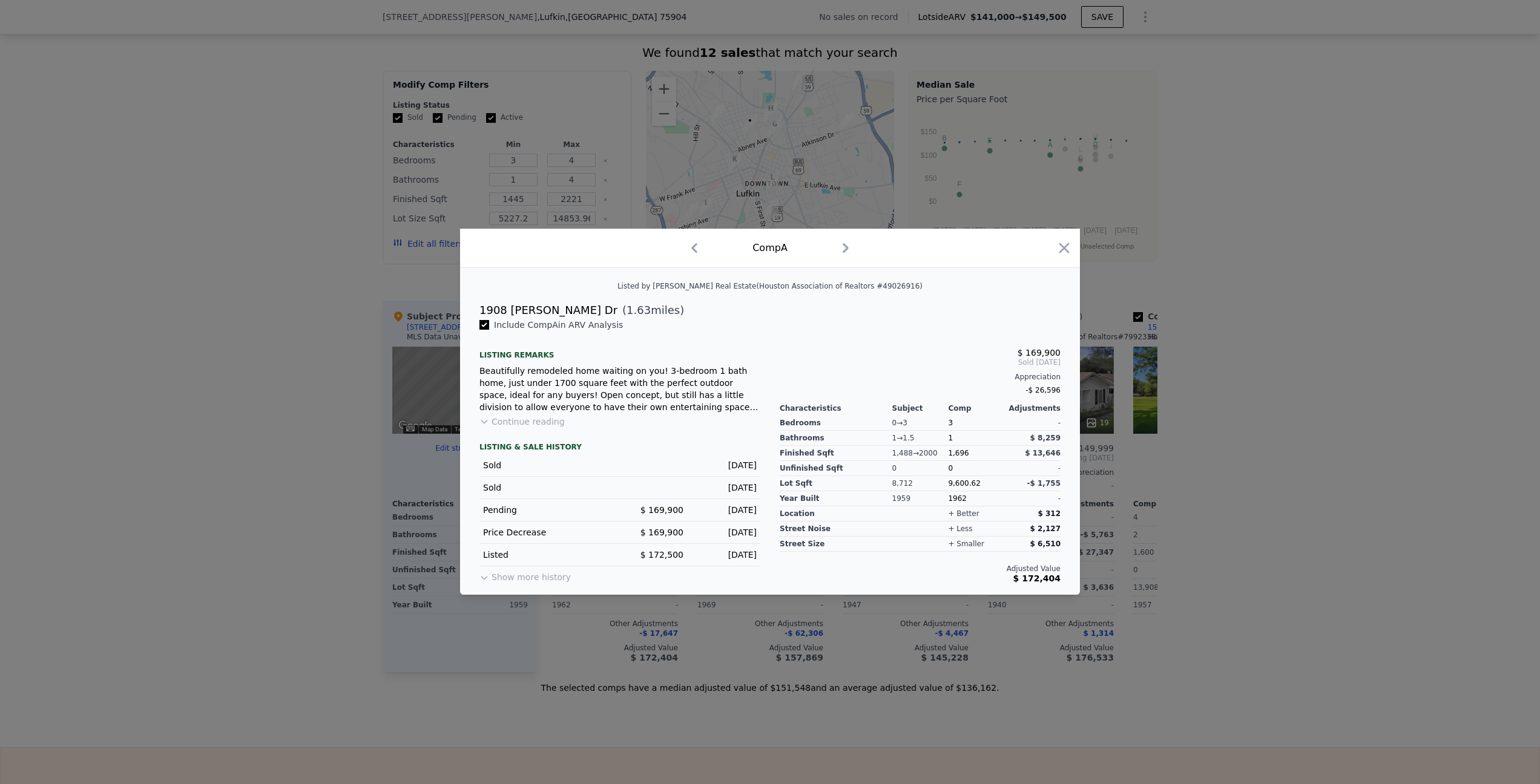
drag, startPoint x: 630, startPoint y: 312, endPoint x: 475, endPoint y: 307, distance: 155.1
click at [475, 307] on div "1908 [PERSON_NAME] Dr ( 1.63 miles)" at bounding box center [769, 311] width 600 height 17
copy div "1908 [PERSON_NAME] Dr ( 1.63 miles)"
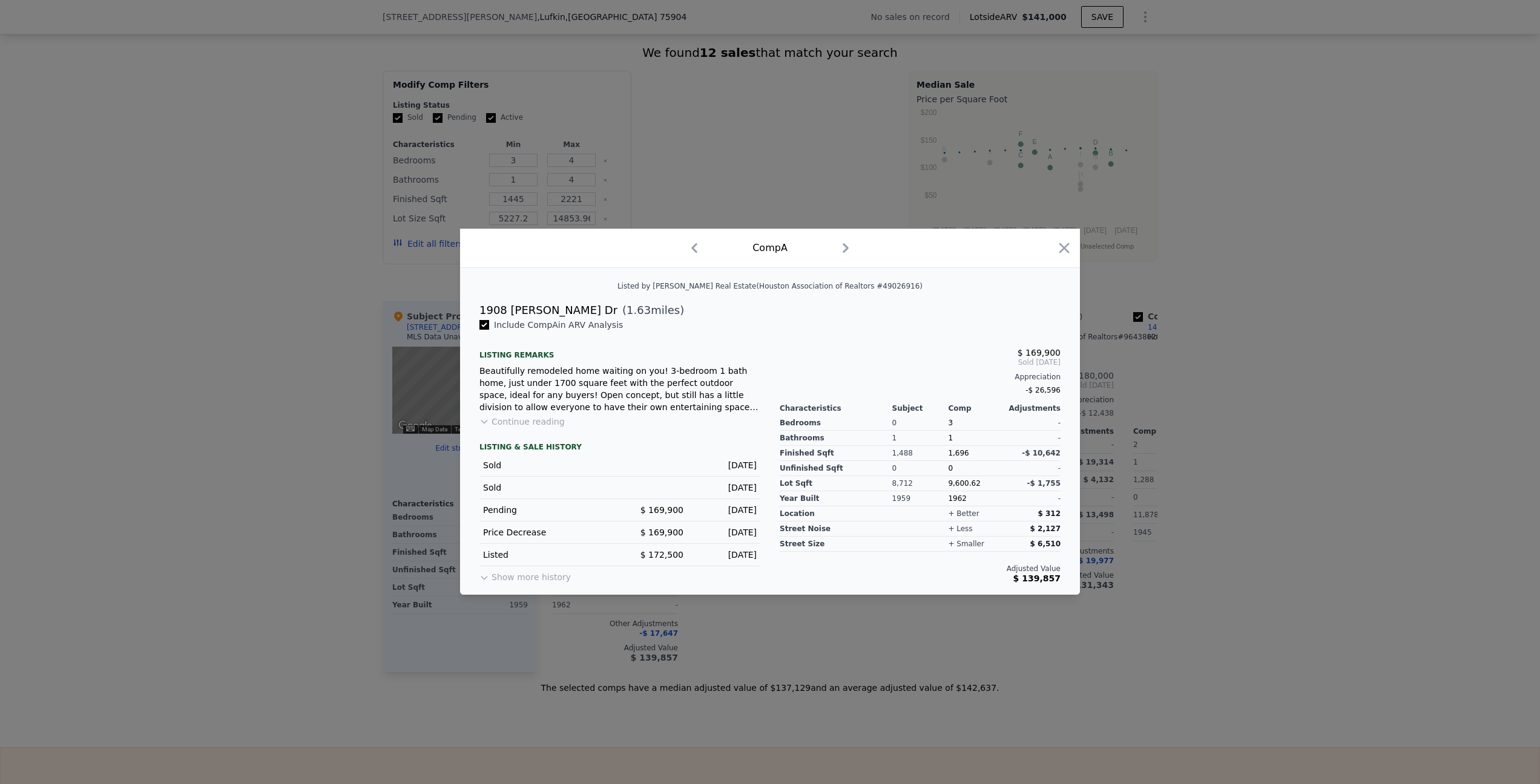
type input "$ 141,000"
checkbox input "false"
type input "2"
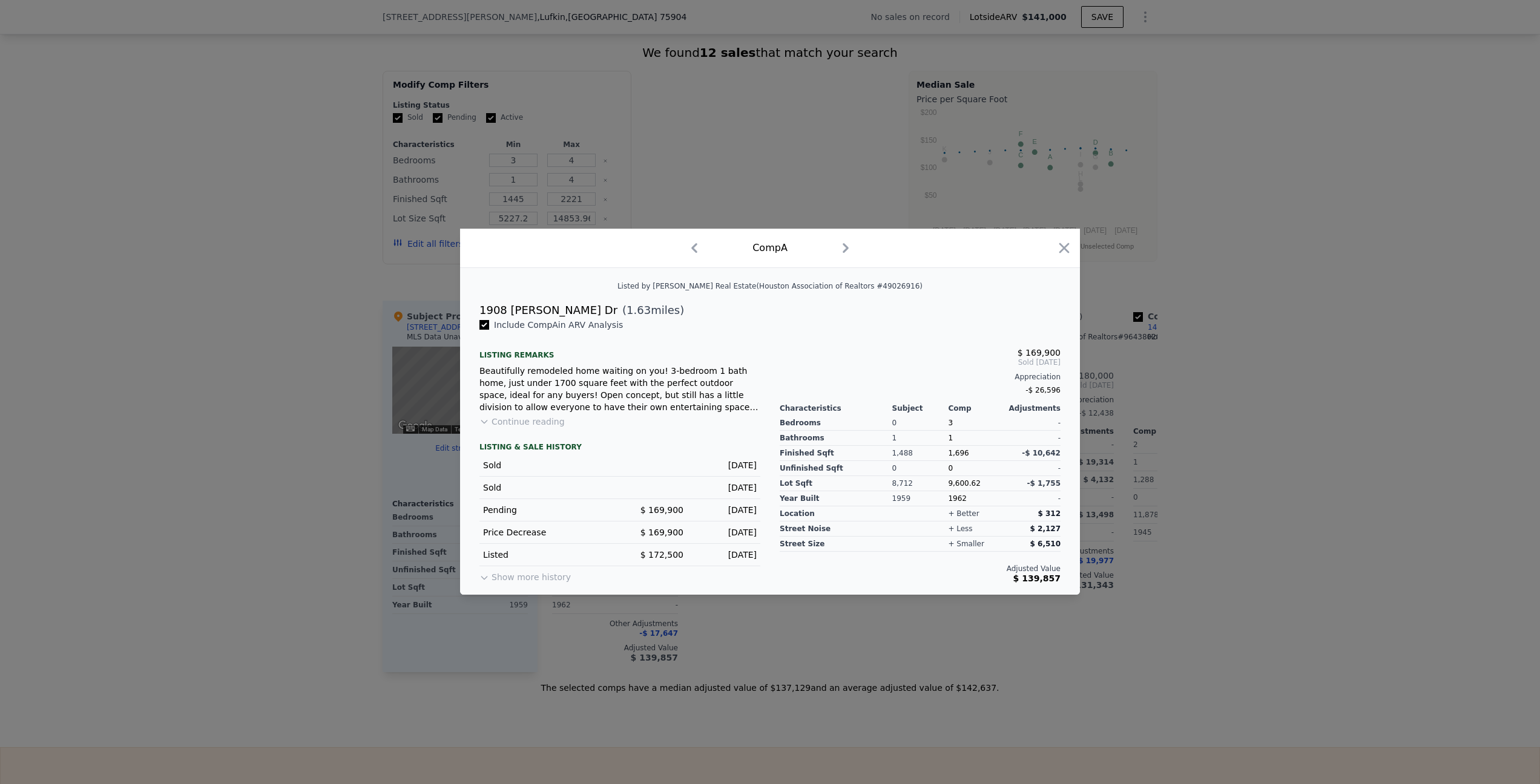
type input "1194"
type input "2052"
type input "7248.384"
type input "15607.548"
type input "$ 29,999"
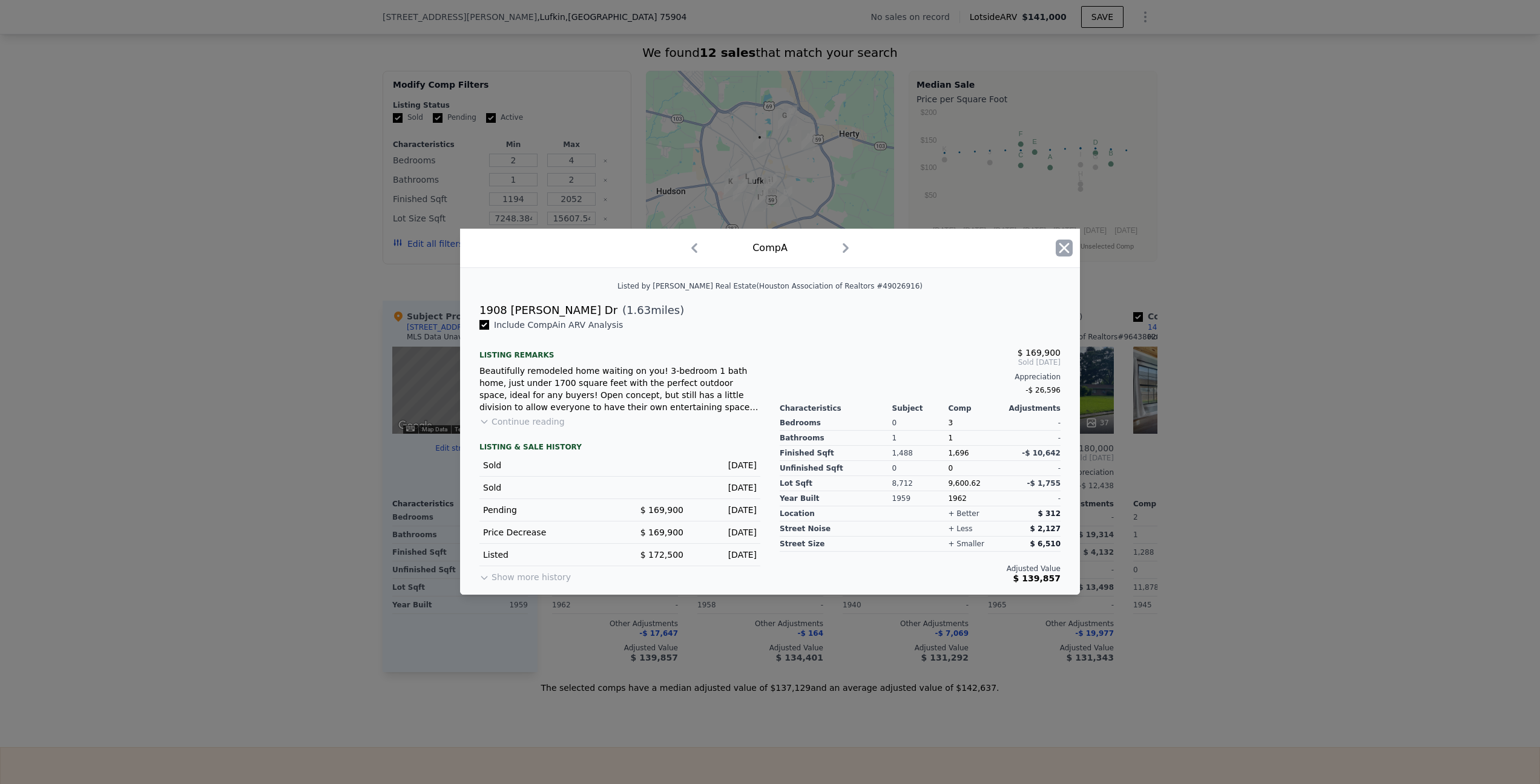
click at [1063, 254] on icon "button" at bounding box center [1064, 248] width 17 height 17
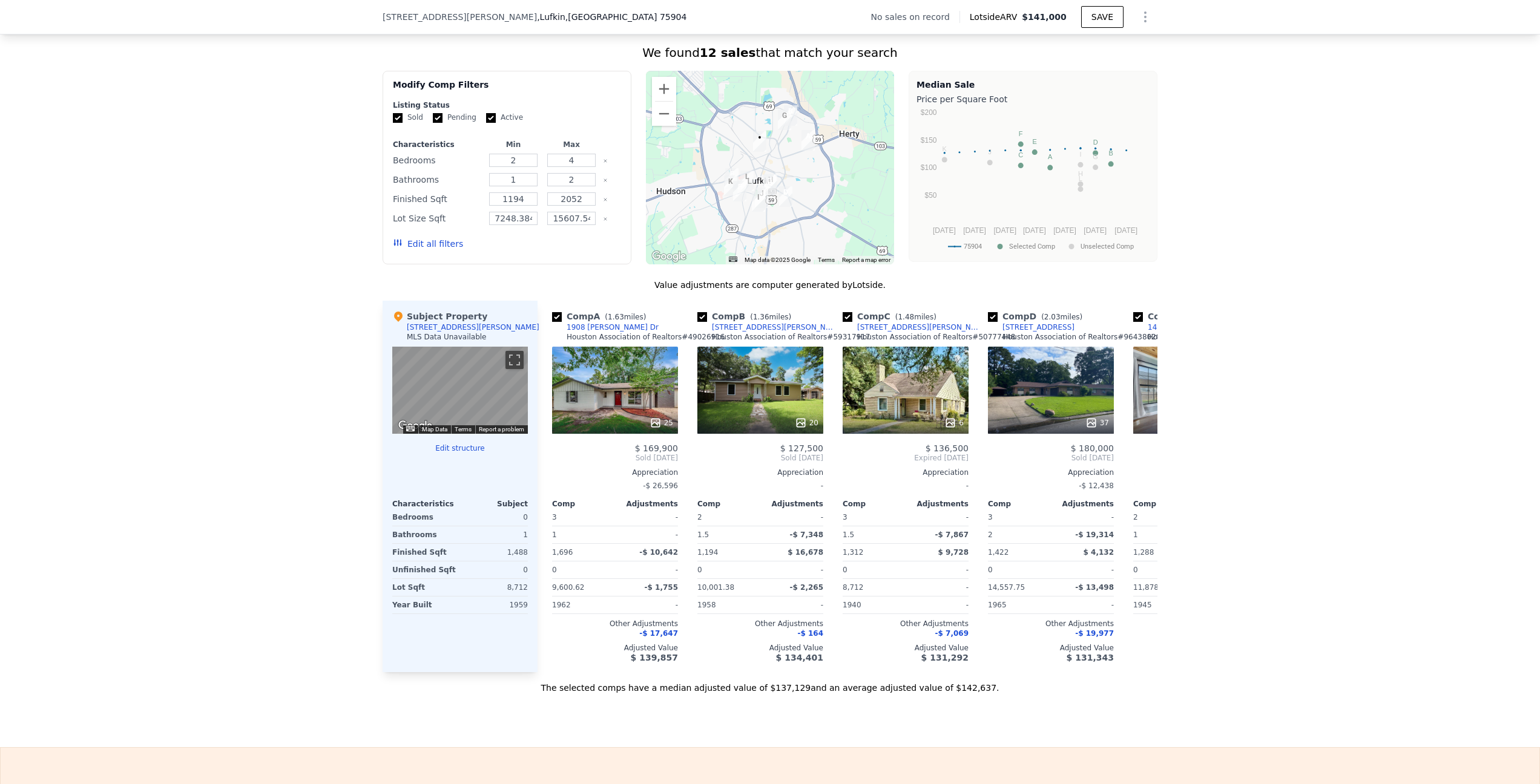
scroll to position [702, 0]
